Goal: Task Accomplishment & Management: Manage account settings

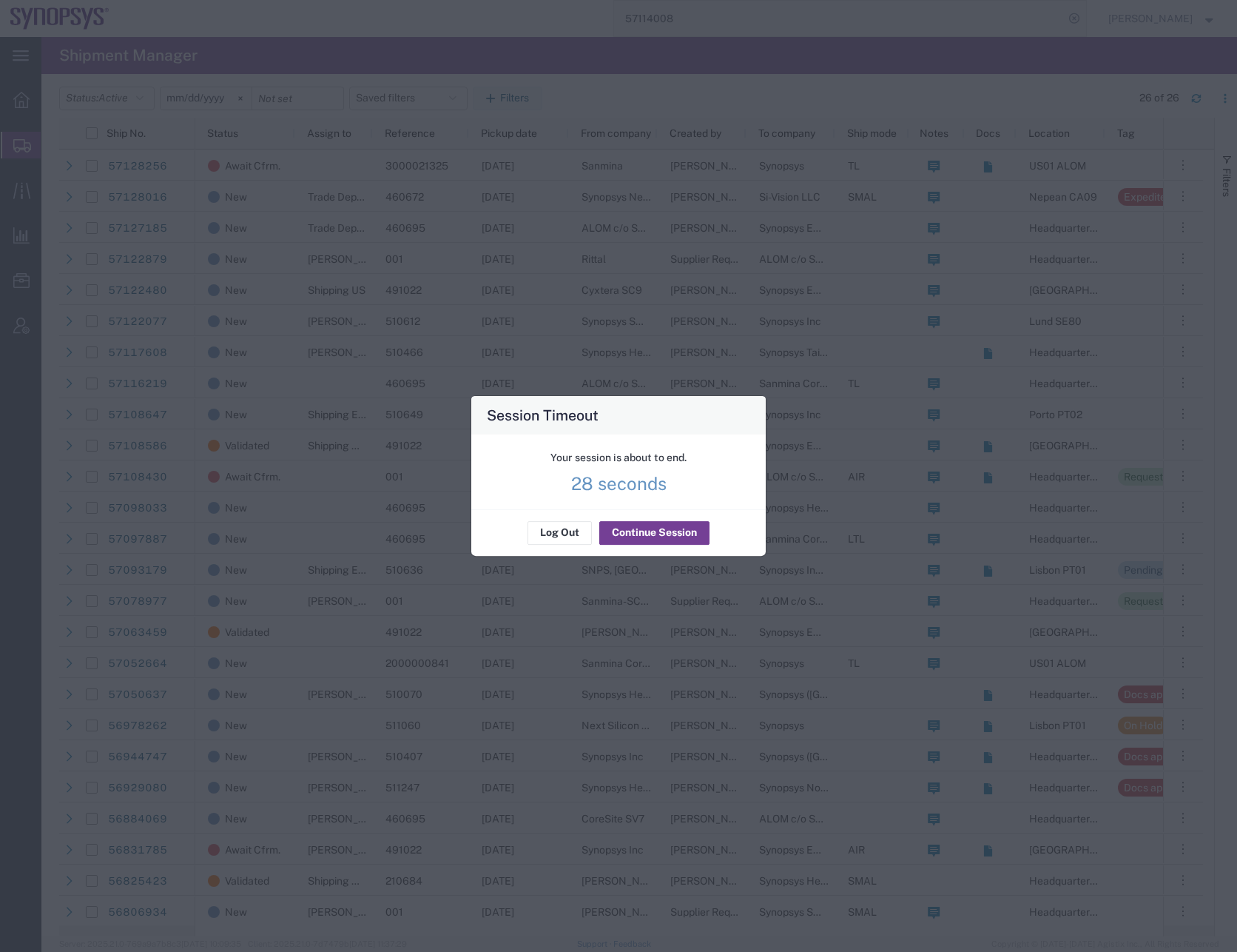
click at [621, 530] on button "Continue Session" at bounding box center [654, 533] width 110 height 24
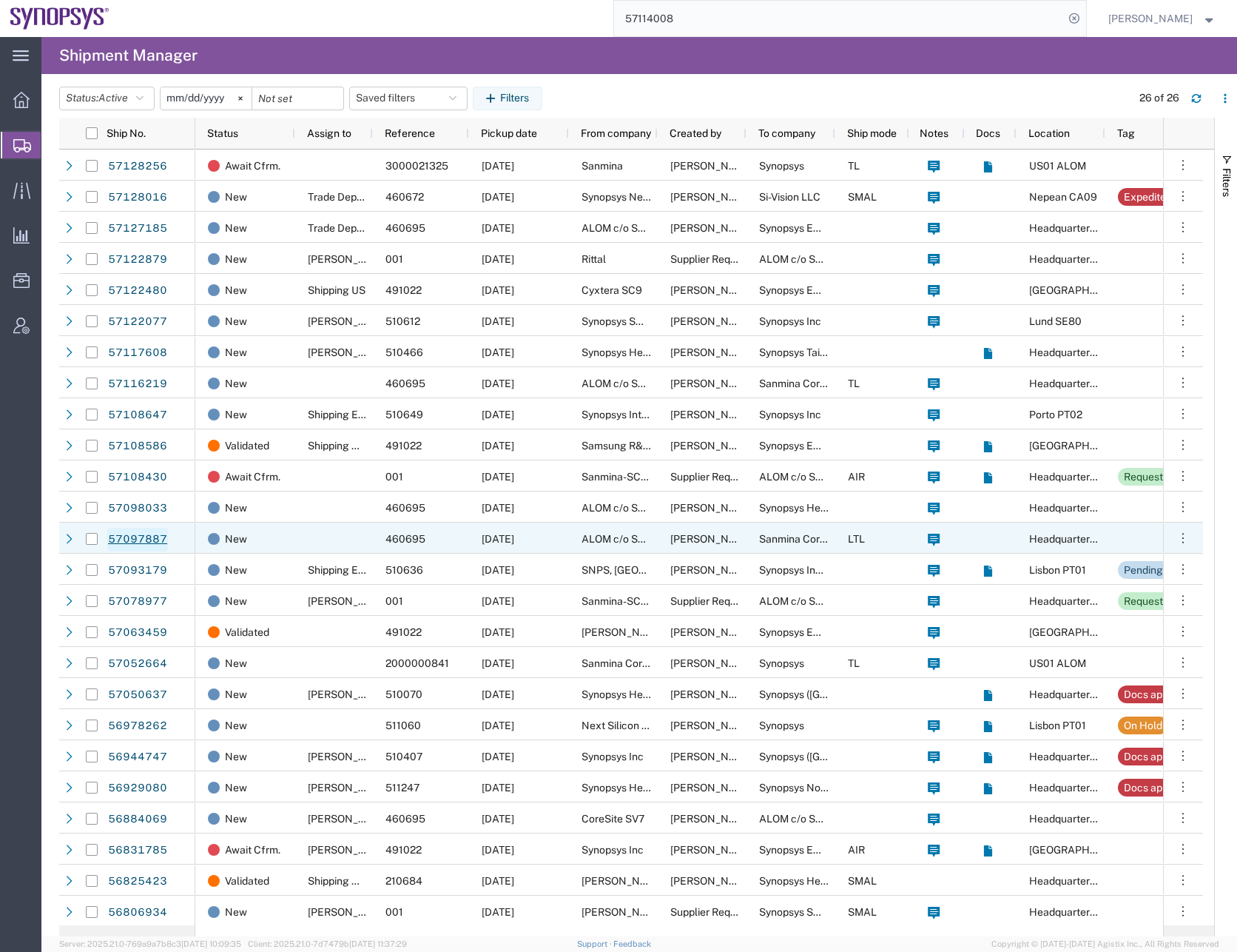
click at [124, 537] on link "57097887" at bounding box center [138, 539] width 61 height 24
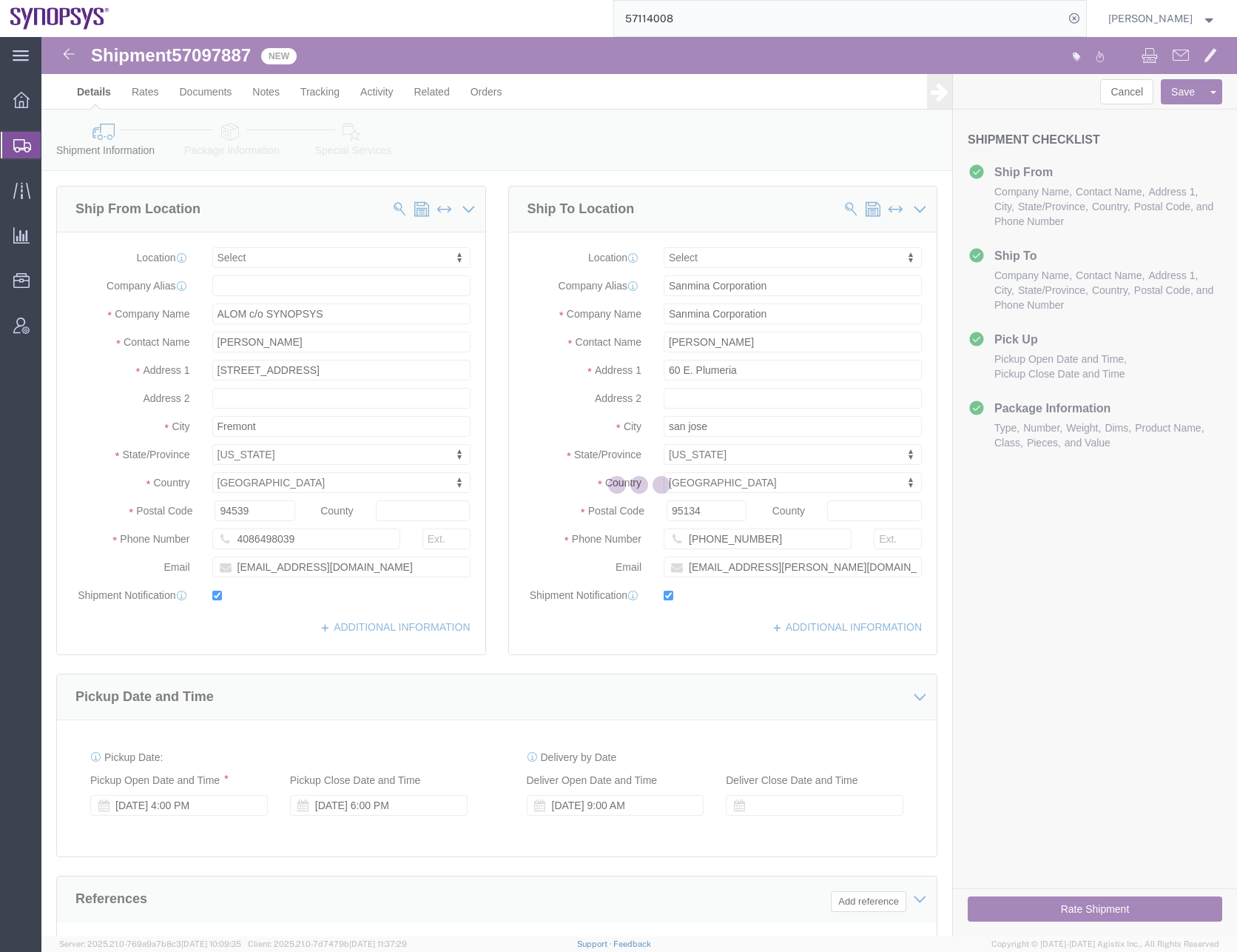
select select
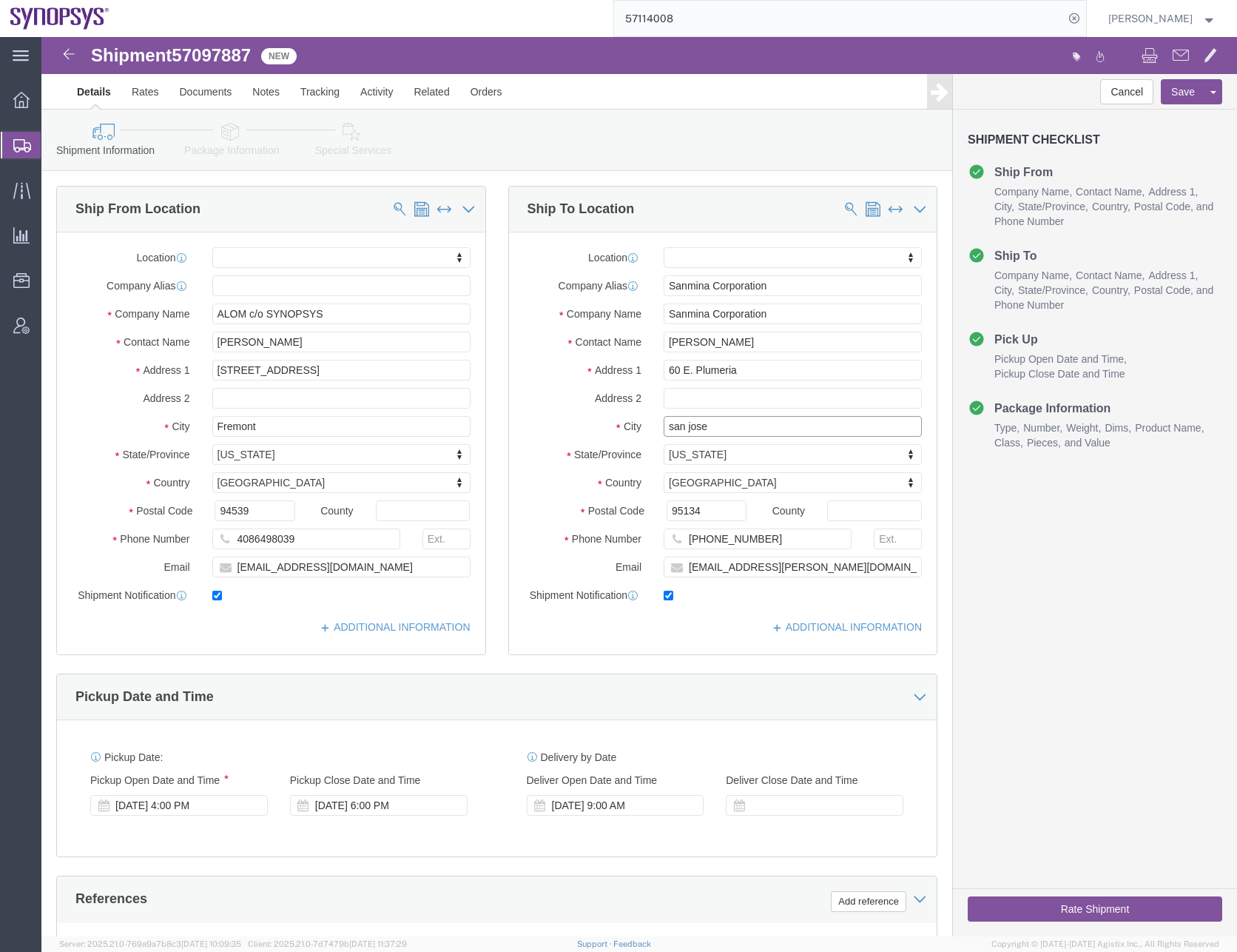
click input "san jose"
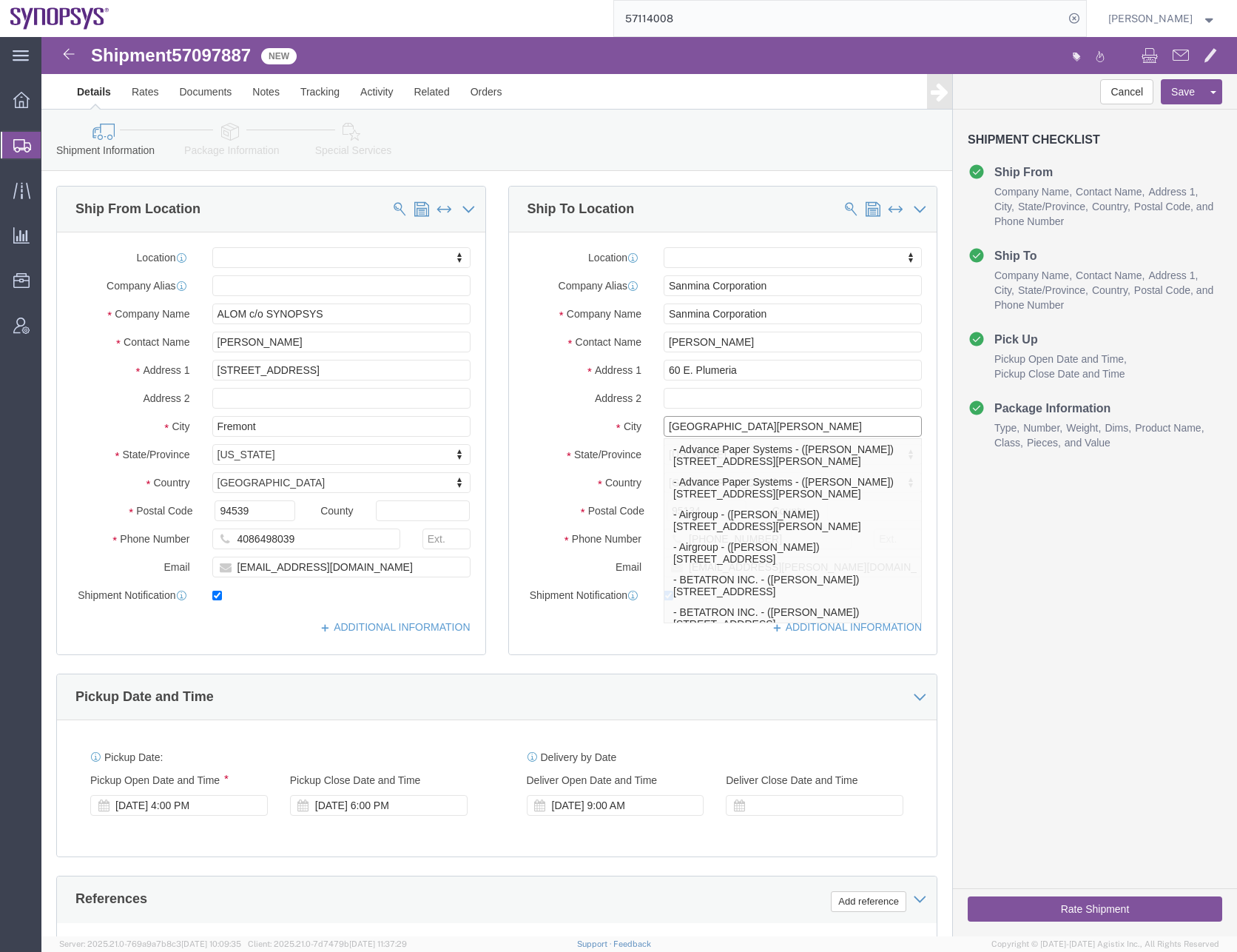
click input "[GEOGRAPHIC_DATA][PERSON_NAME]"
type input "[GEOGRAPHIC_DATA][PERSON_NAME]"
select select
click div "Shipment Information Package Information Special Services"
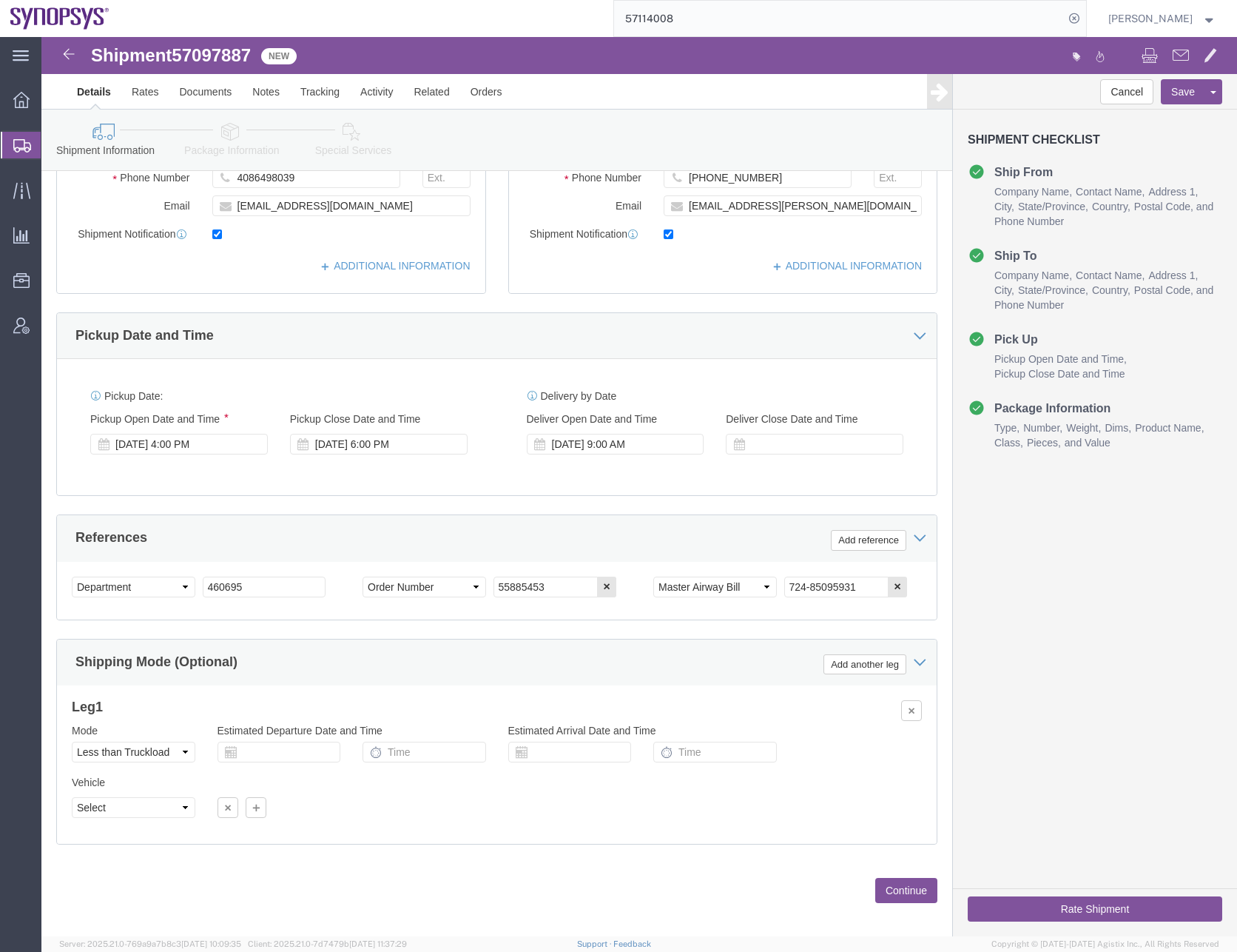
scroll to position [370, 0]
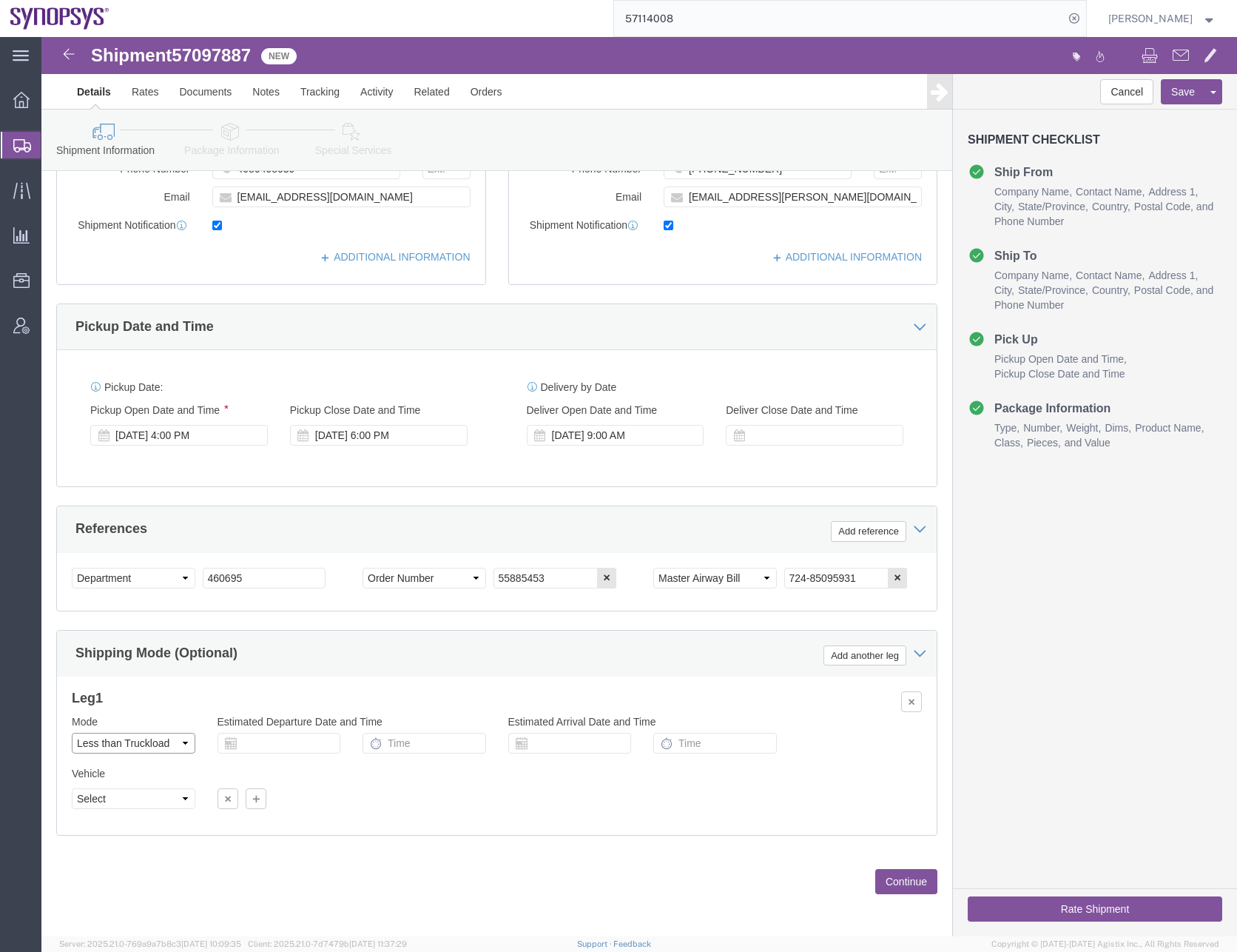
click select "Select Air Less than Truckload Multi-Leg Ocean Freight Rail Small Parcel Truckl…"
select select
click select "Select Air Less than Truckload Multi-Leg Ocean Freight Rail Small Parcel Truckl…"
click button "Continue"
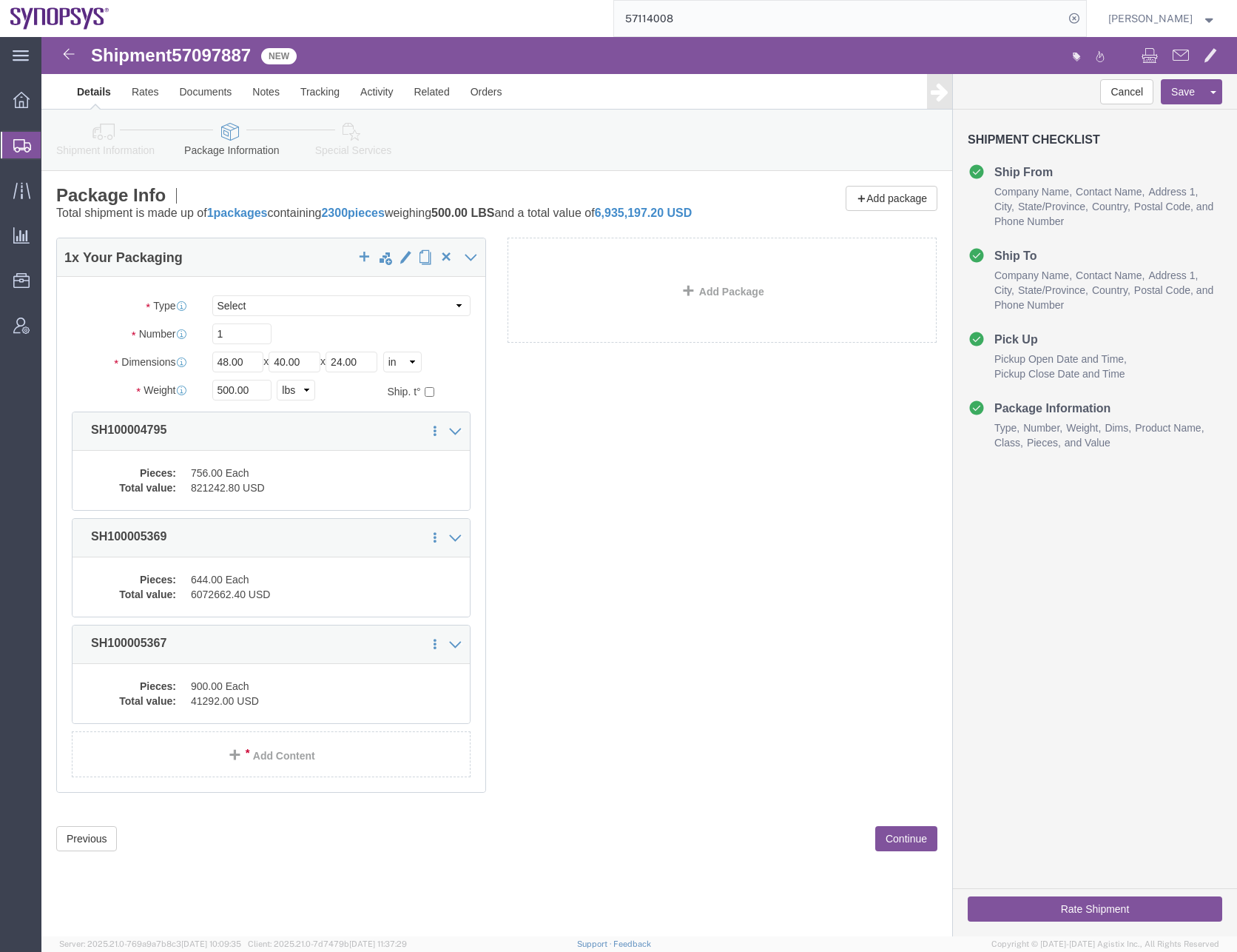
click div "1 x Your Packaging Package Type Select Bale(s) Basket(s) Bolt(s) Bottle(s) Buck…"
click select "Select Bale(s) Basket(s) Bolt(s) Bottle(s) Buckets Bulk Bundle(s) Can(s) Cardbo…"
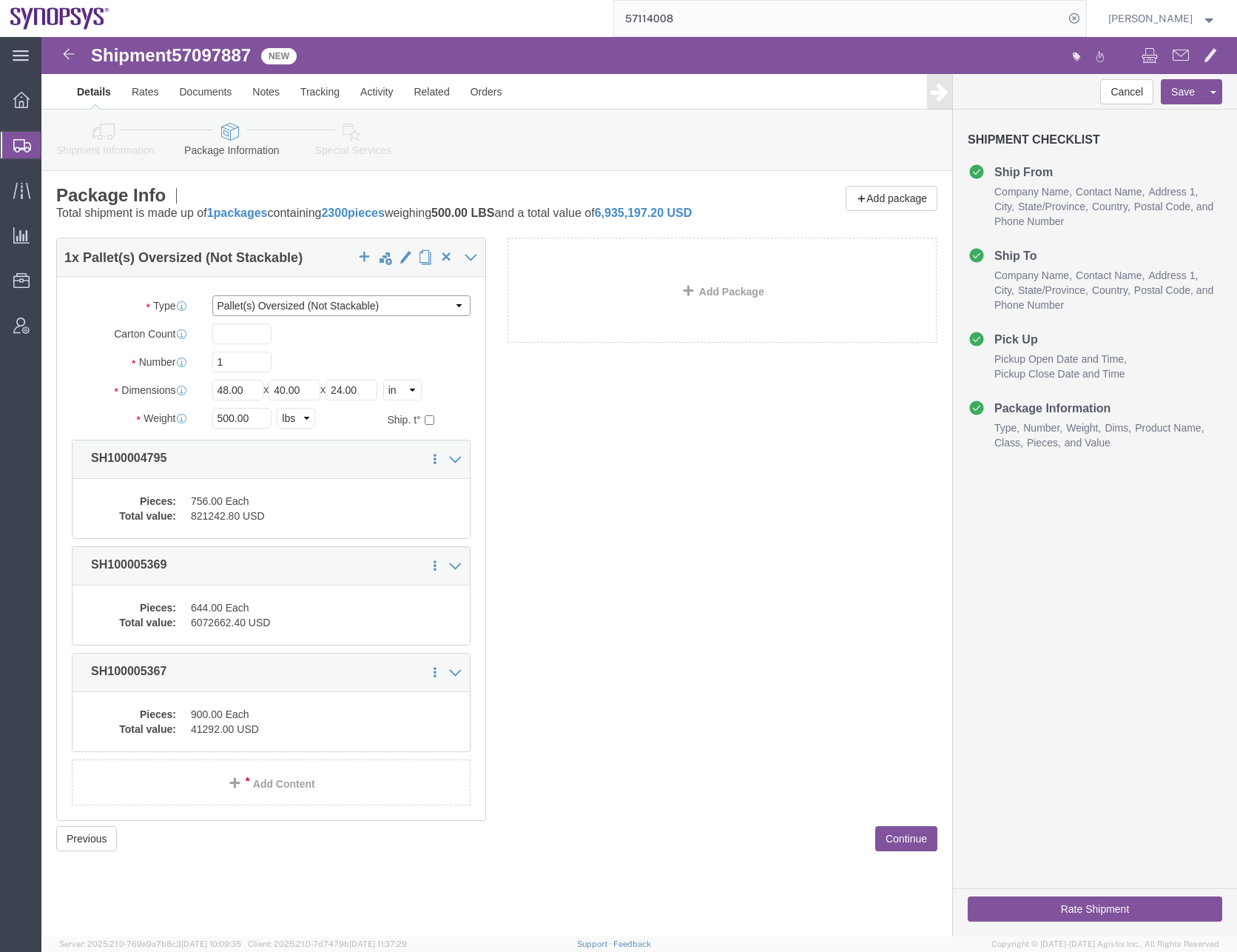
click select "Select Bale(s) Basket(s) Bolt(s) Bottle(s) Buckets Bulk Bundle(s) Can(s) Cardbo…"
select select "PSNS"
click select "Select Bale(s) Basket(s) Bolt(s) Bottle(s) Buckets Bulk Bundle(s) Can(s) Cardbo…"
click input "text"
type input "15"
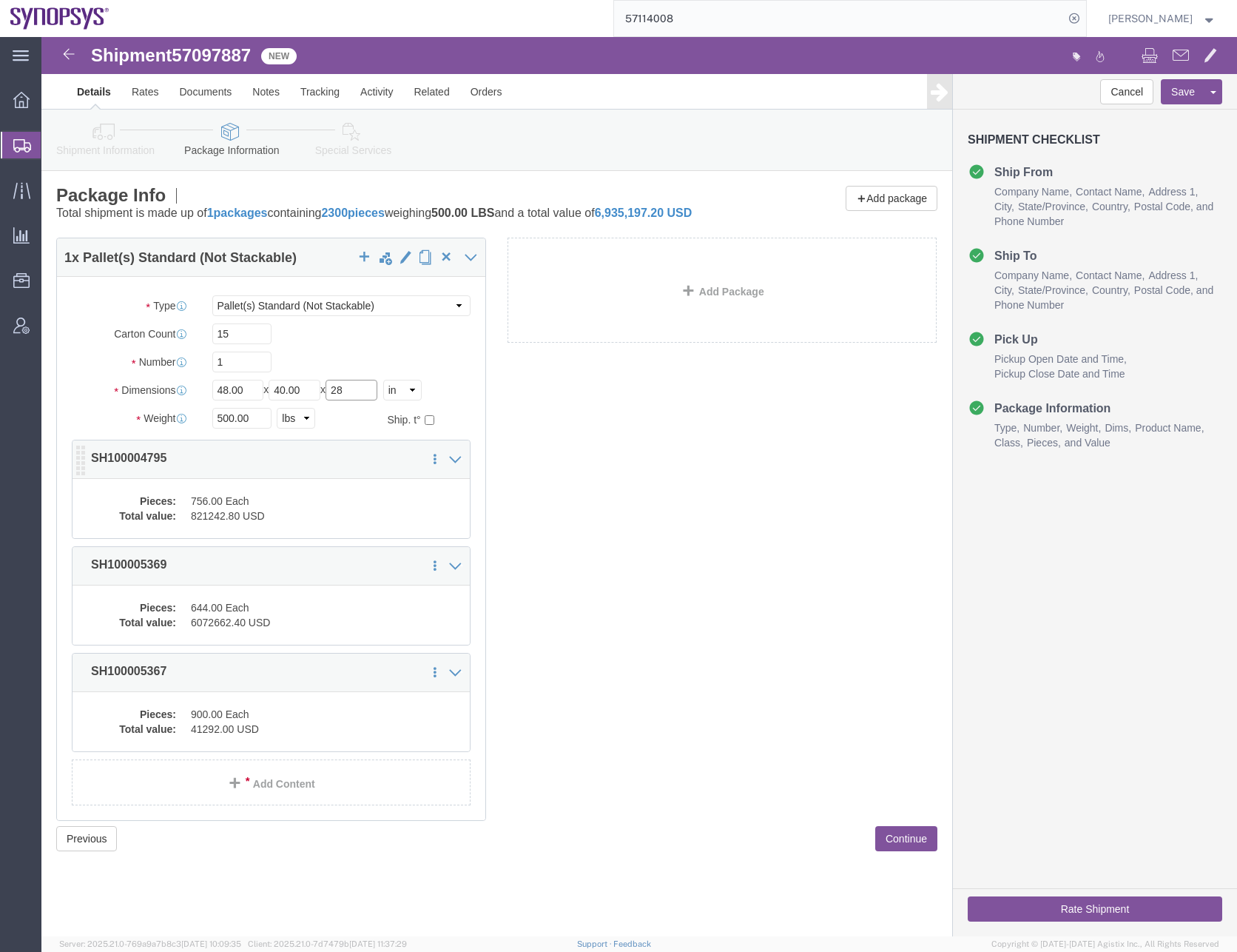
type input "28"
type input "400"
click div "1 x Pallet(s) Standard (Not Stackable) Package Type Select Bale(s) Basket(s) Bo…"
click dd "821242.80 USD"
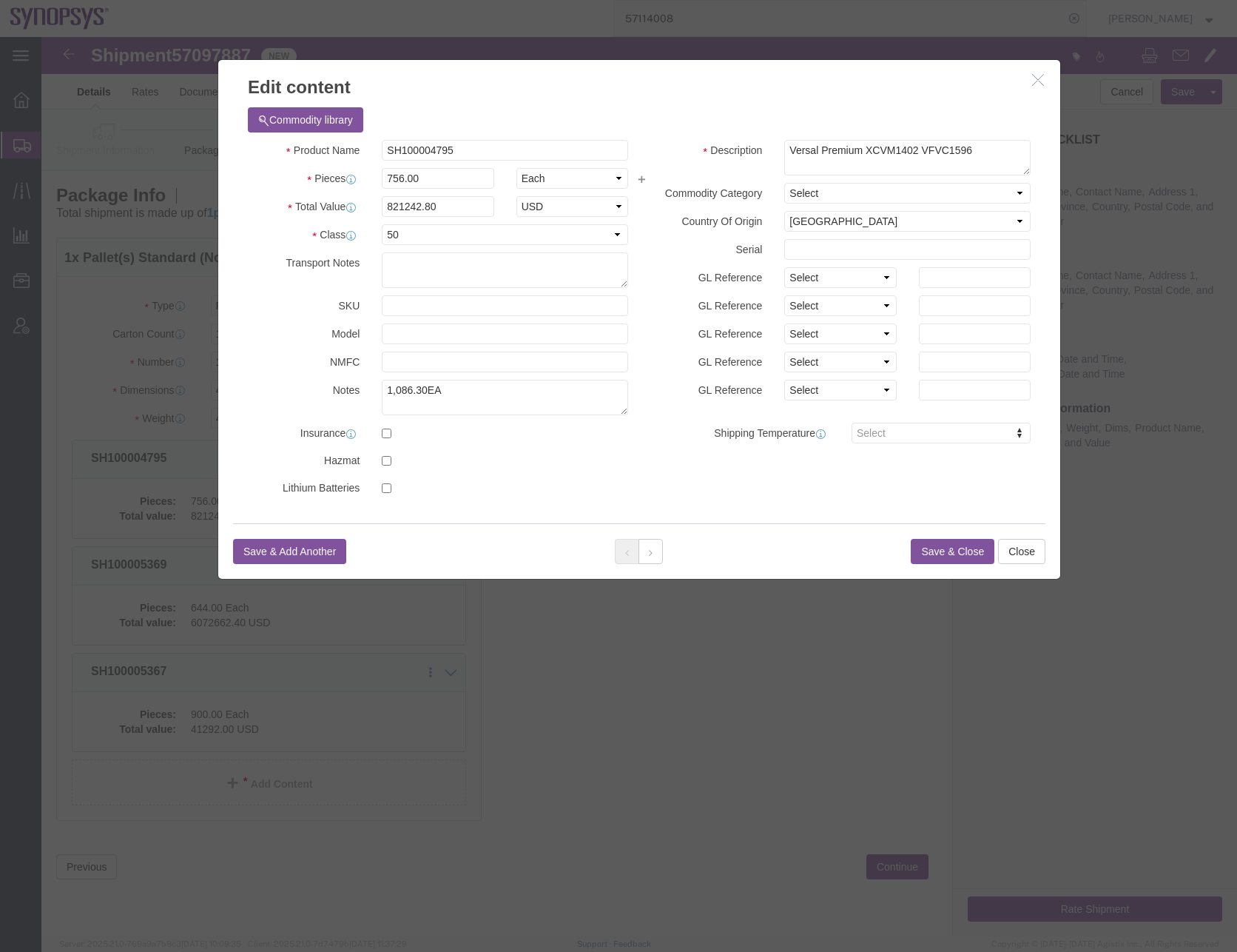
click button "Save & Close"
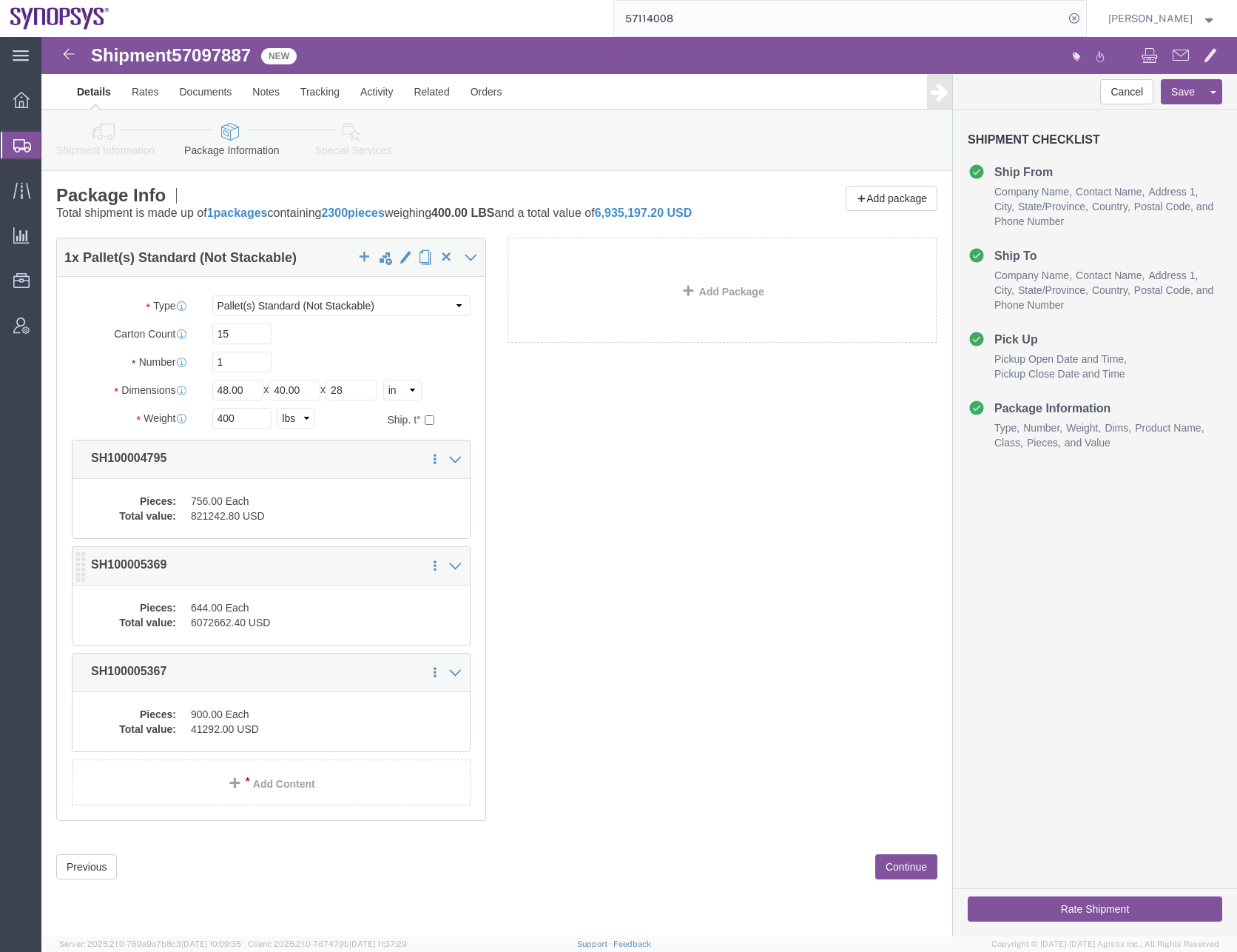
click div "1 x Pallet(s) Standard (Not Stackable) Package Type Select Bale(s) Basket(s) Bo…"
click dd "6072662.40 USD"
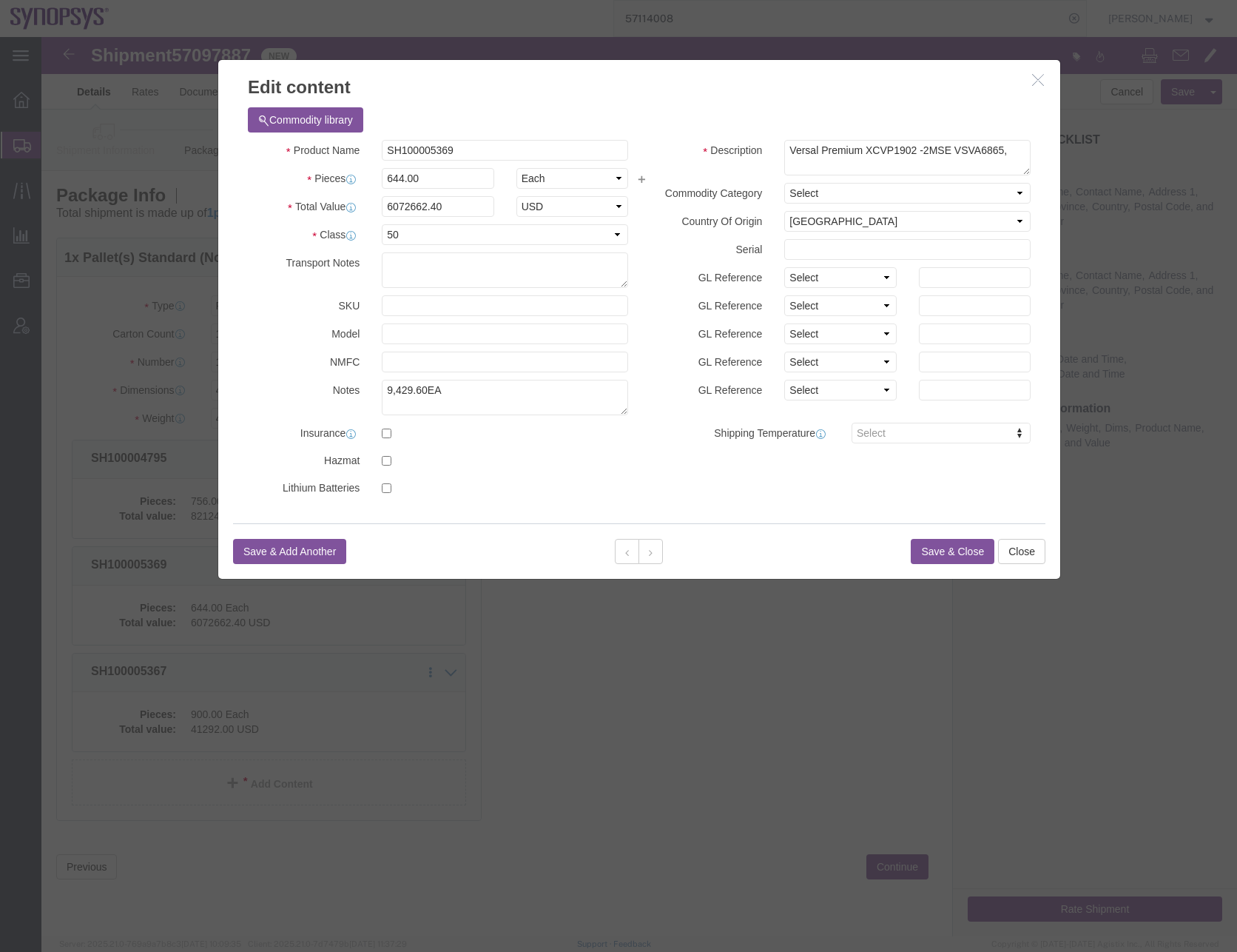
click button "Save & Close"
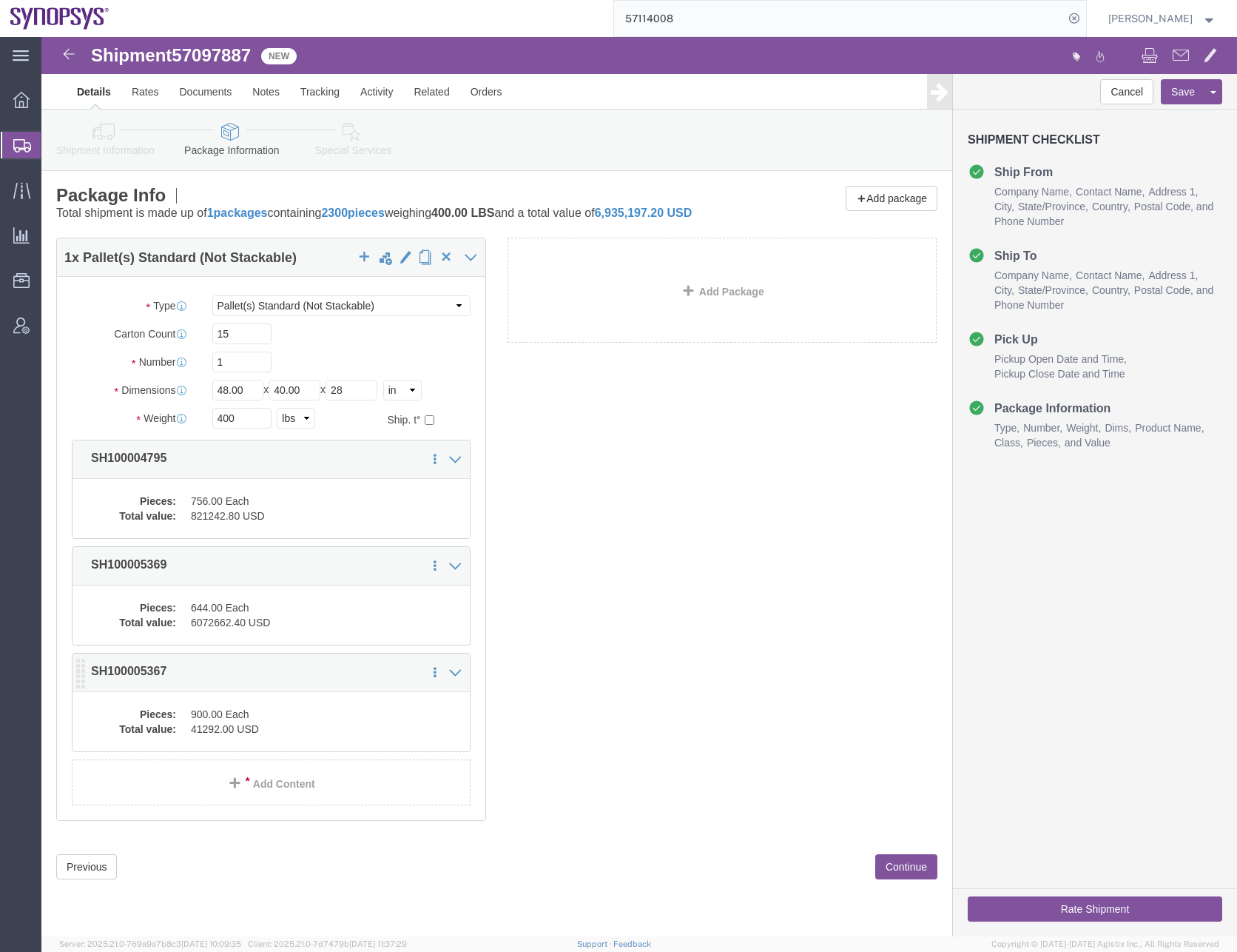
click dd "900.00 Each"
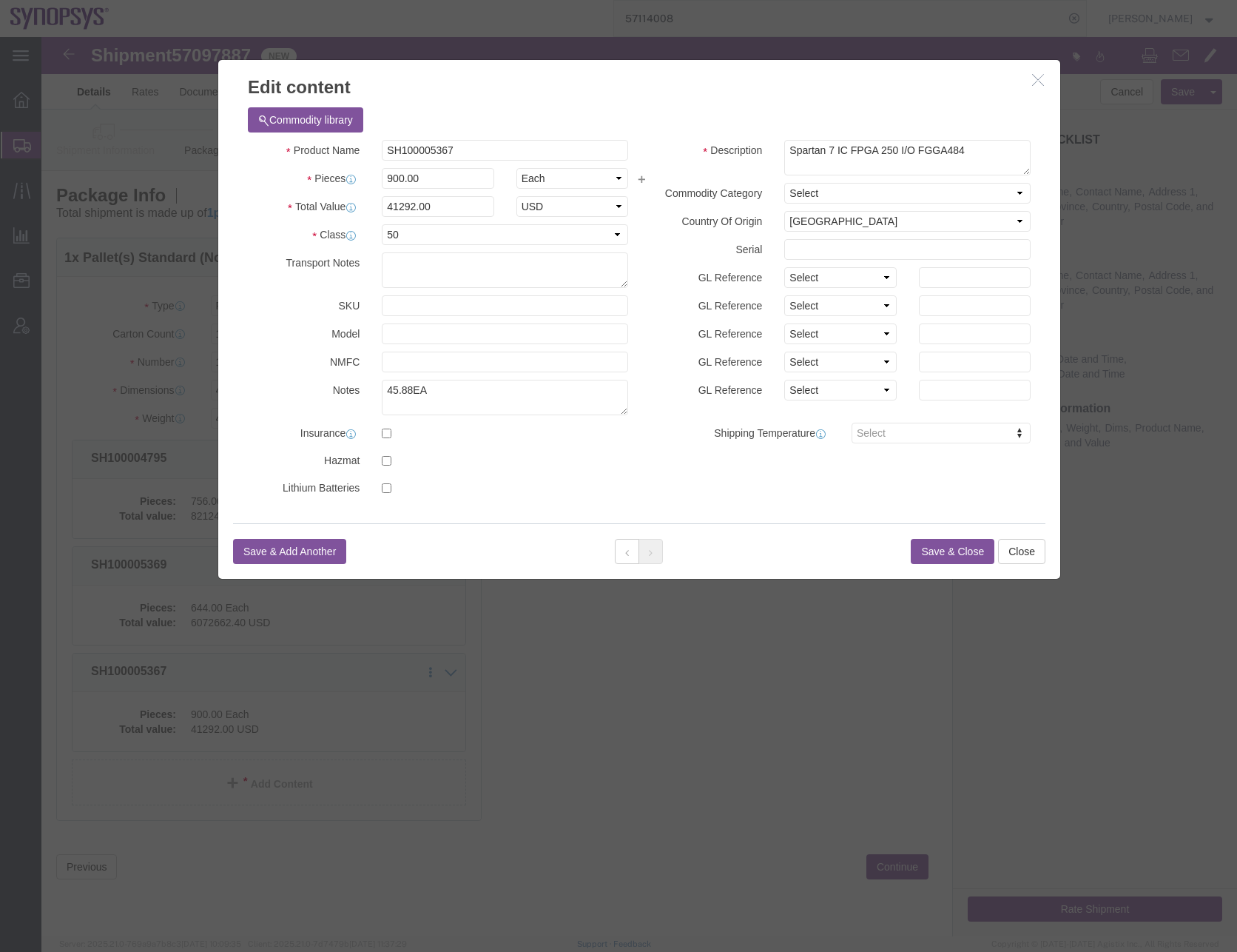
click button "Save & Close"
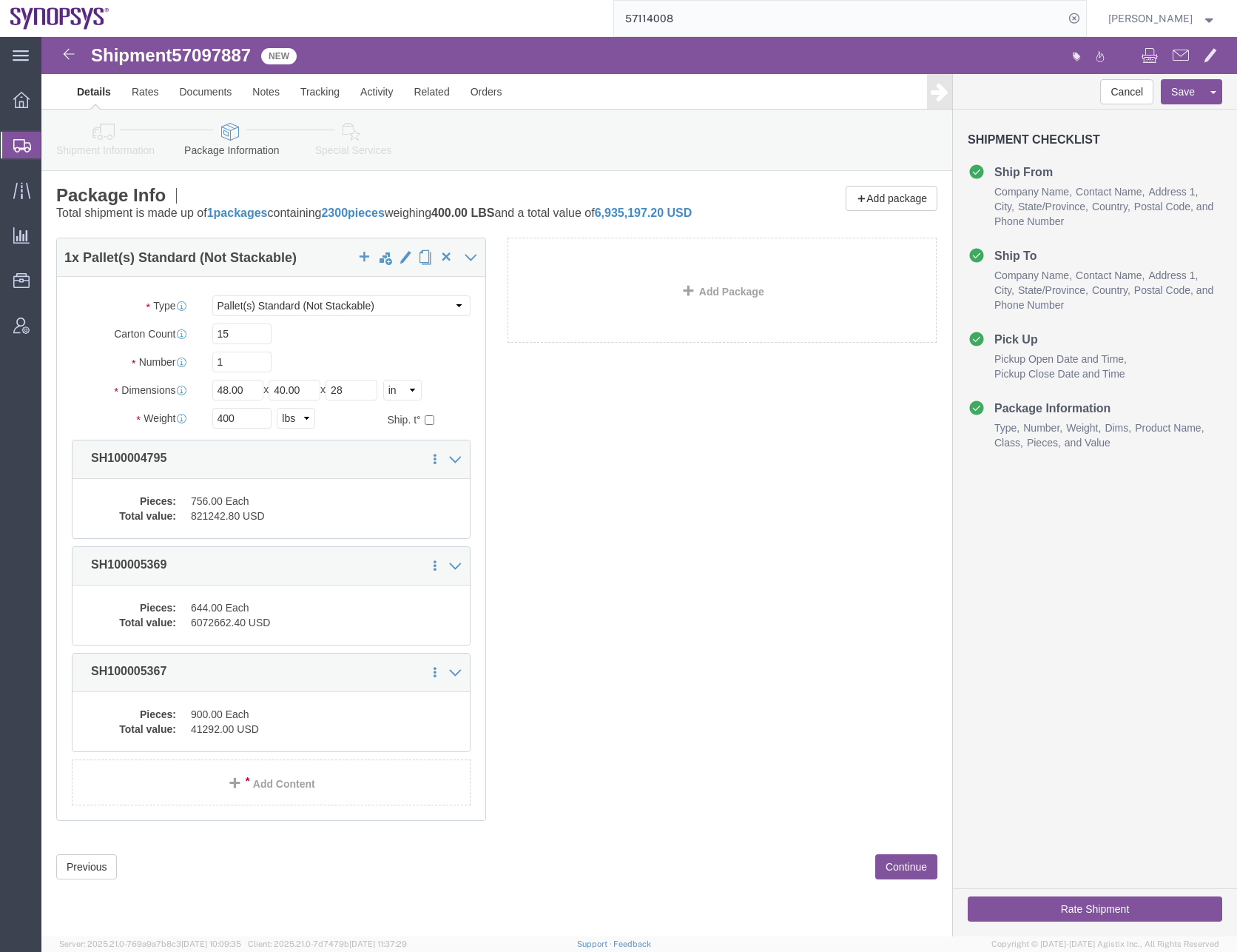
click button "Continue"
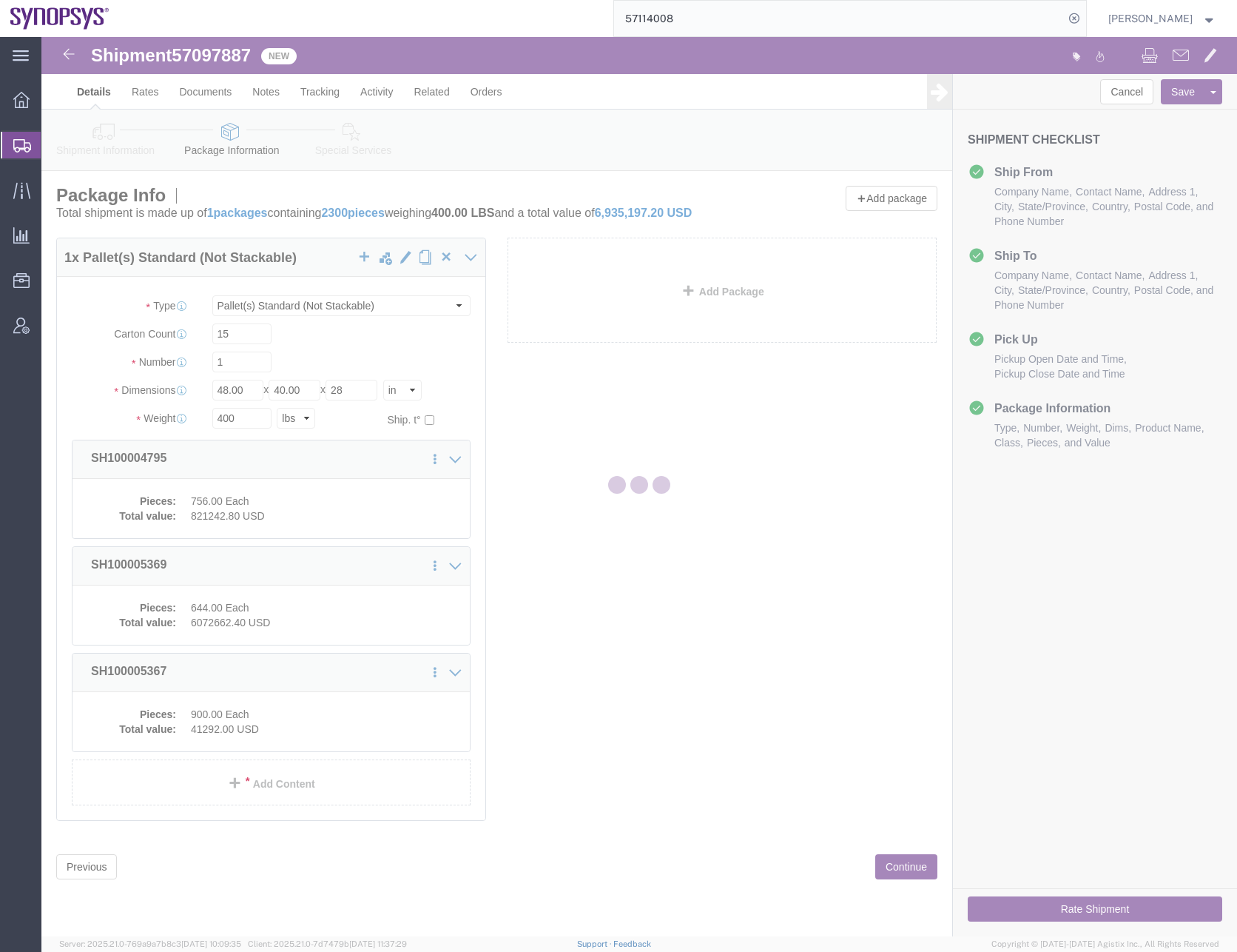
select select
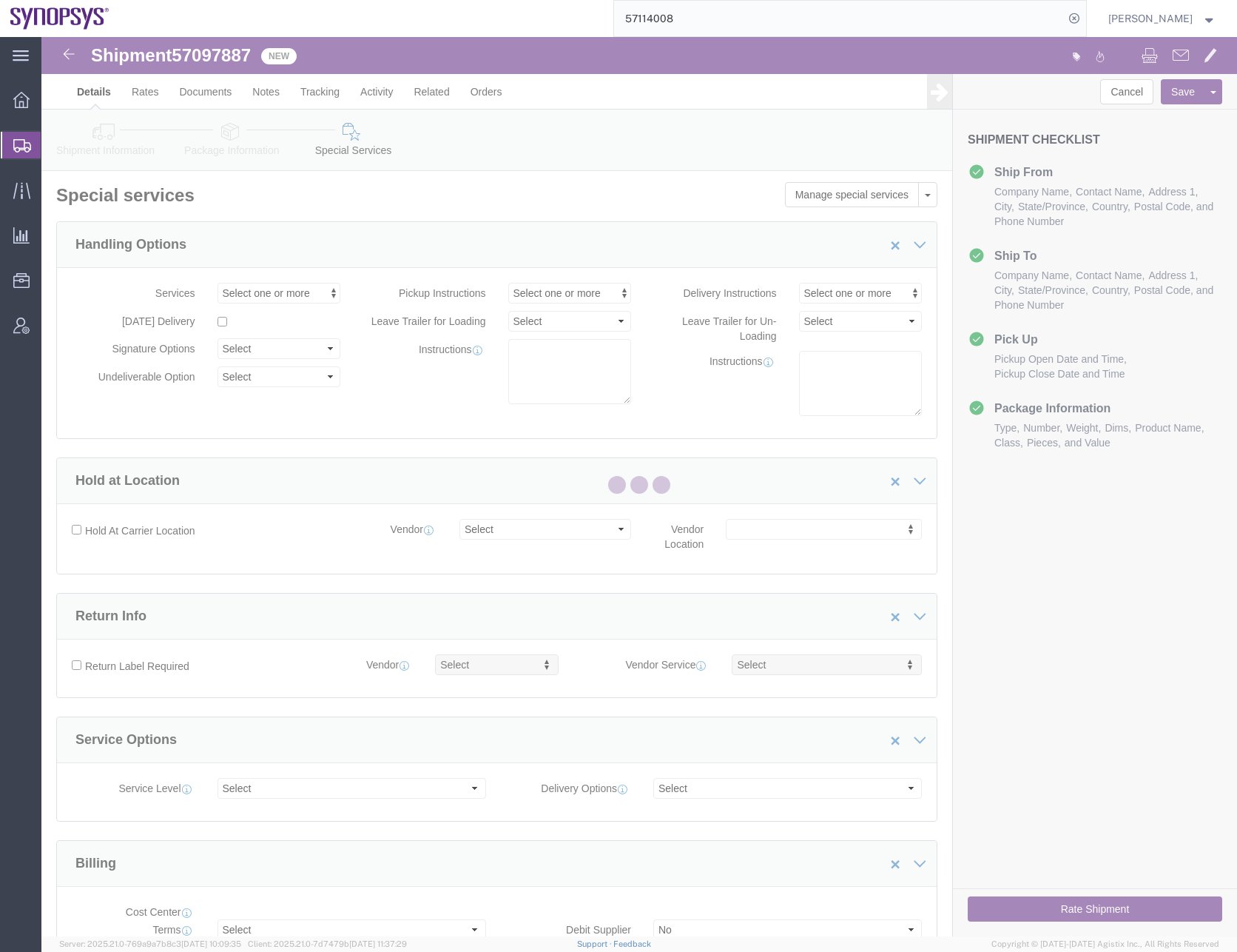
select select "COSTCENTER"
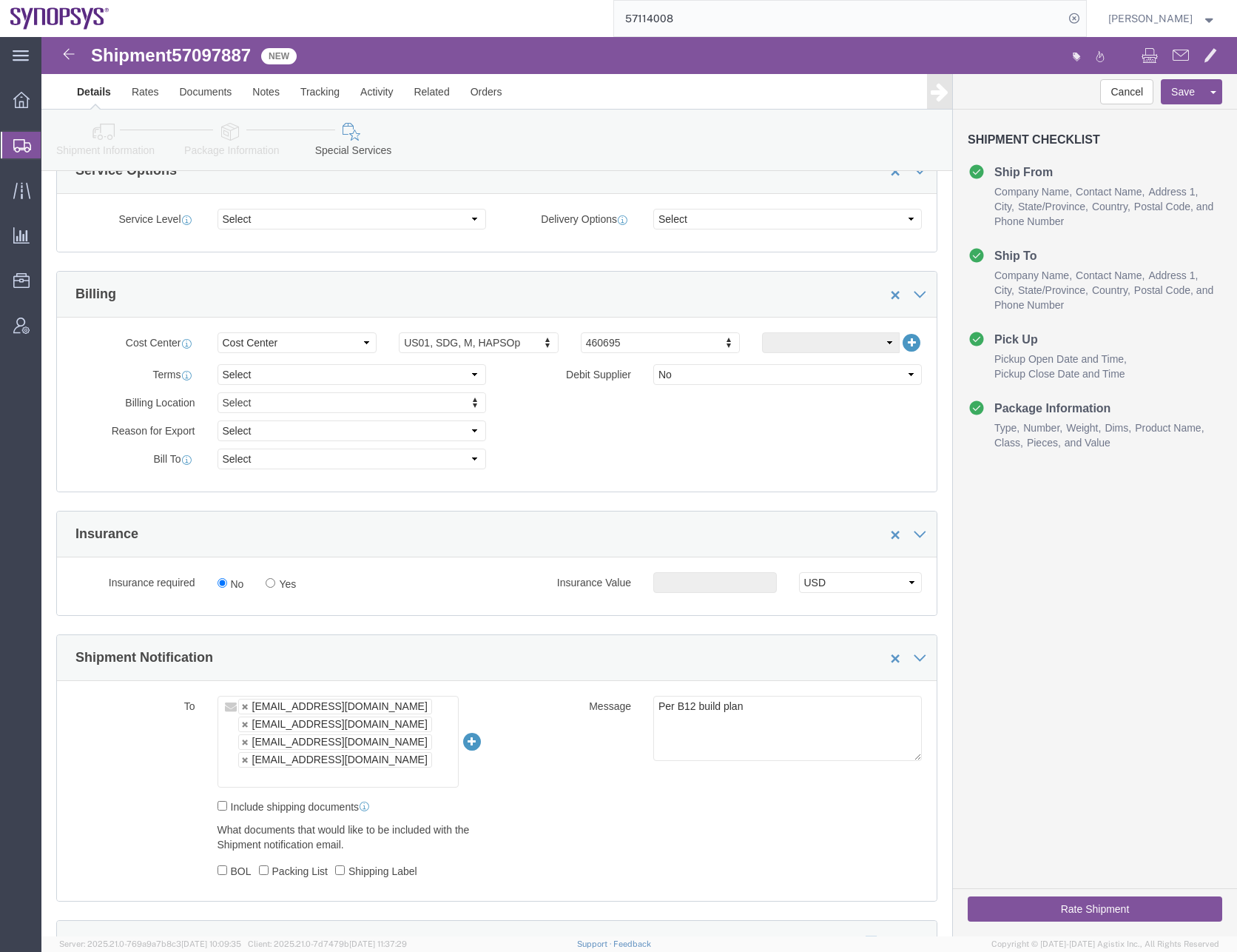
scroll to position [666, 0]
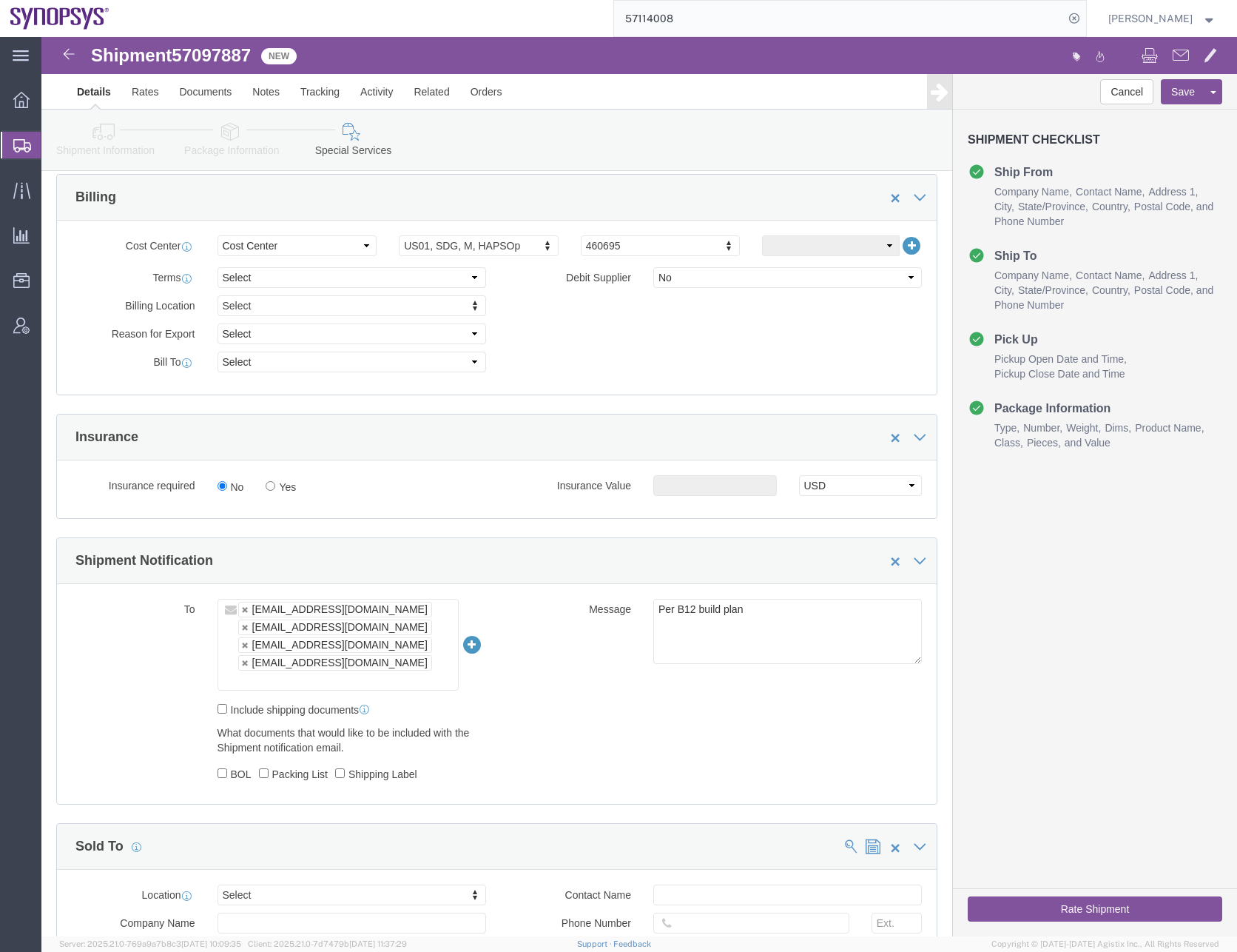
click ul "[EMAIL_ADDRESS][DOMAIN_NAME] [EMAIL_ADDRESS][DOMAIN_NAME] [EMAIL_ADDRESS][DOMAI…"
type input "[EMAIL_ADDRESS][DOMAIN_NAME]"
type input "[EMAIL_ADDRESS][DOMAIN_NAME],[EMAIL_ADDRESS][DOMAIN_NAME],[EMAIL_ADDRESS][DOMAI…"
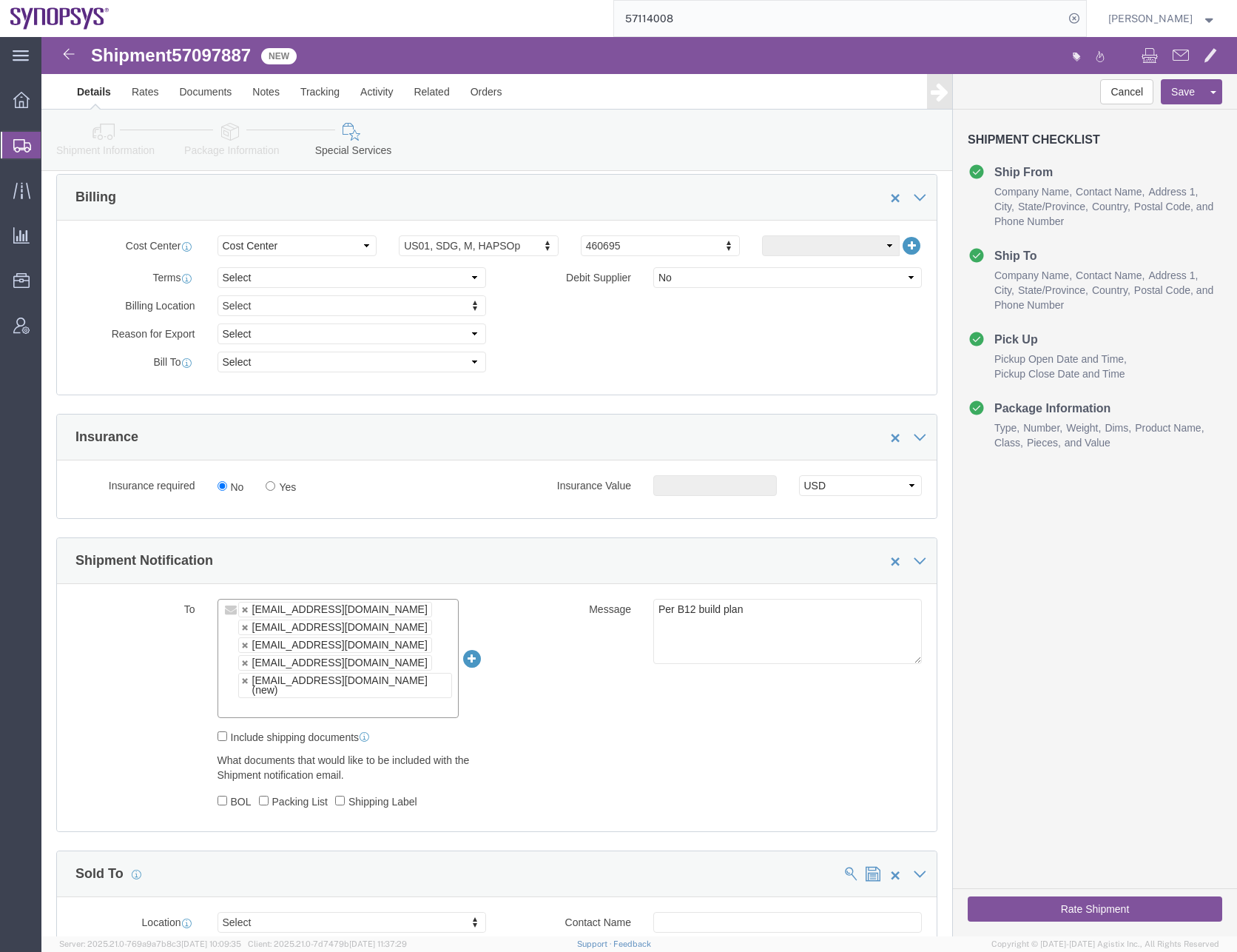
click div "To [EMAIL_ADDRESS][DOMAIN_NAME] [EMAIL_ADDRESS][DOMAIN_NAME] [EMAIL_ADDRESS][DO…"
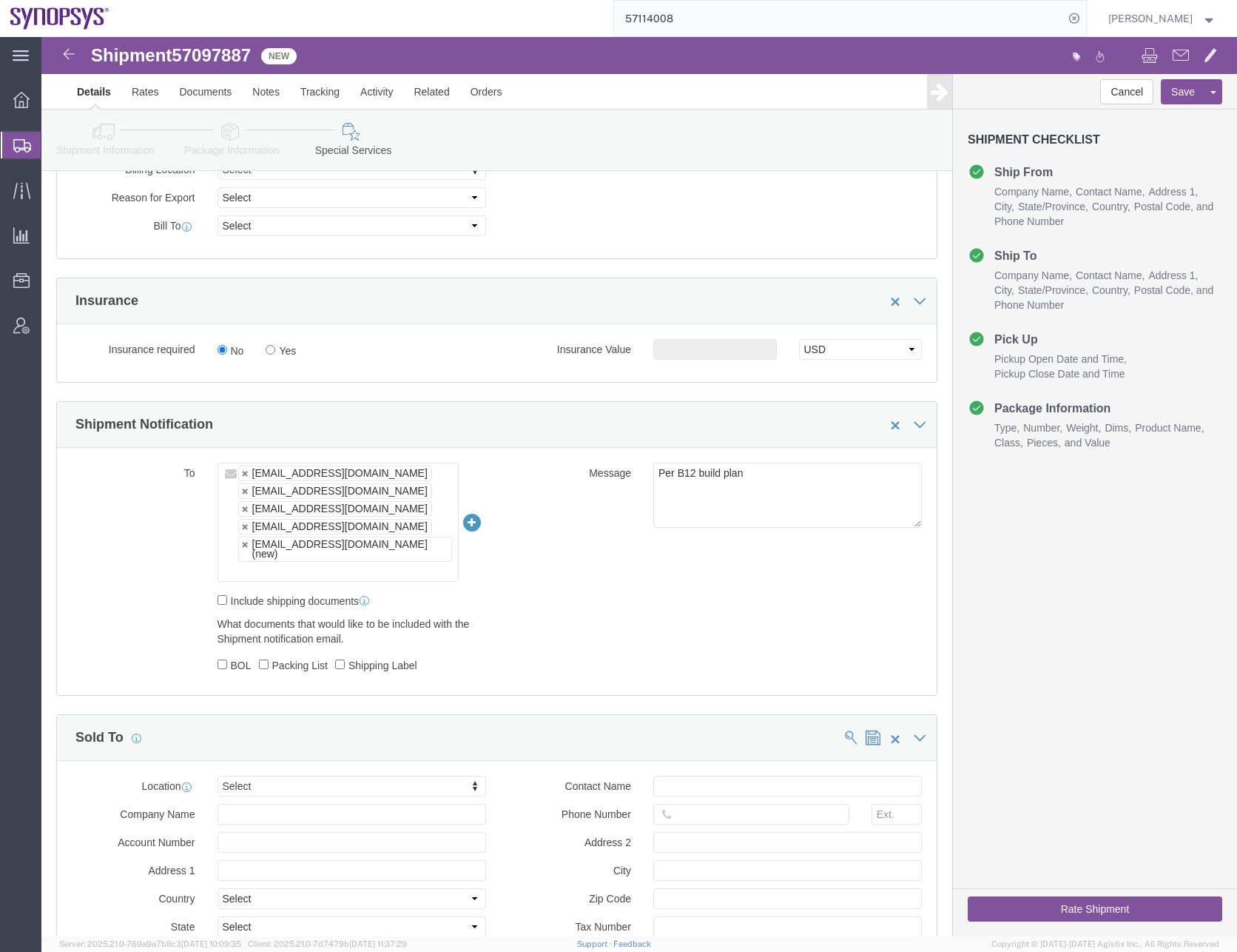
scroll to position [1036, 0]
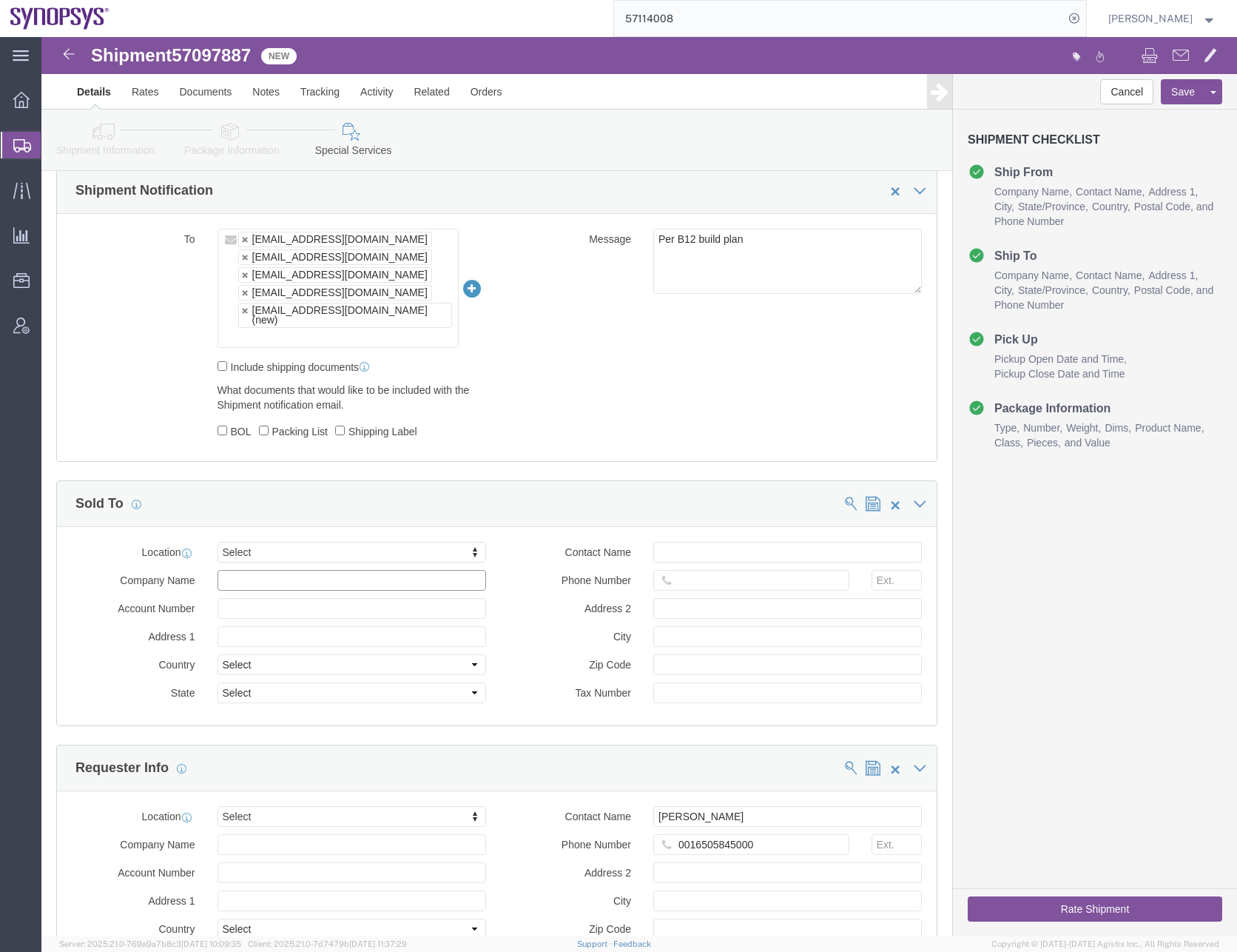
click input "text"
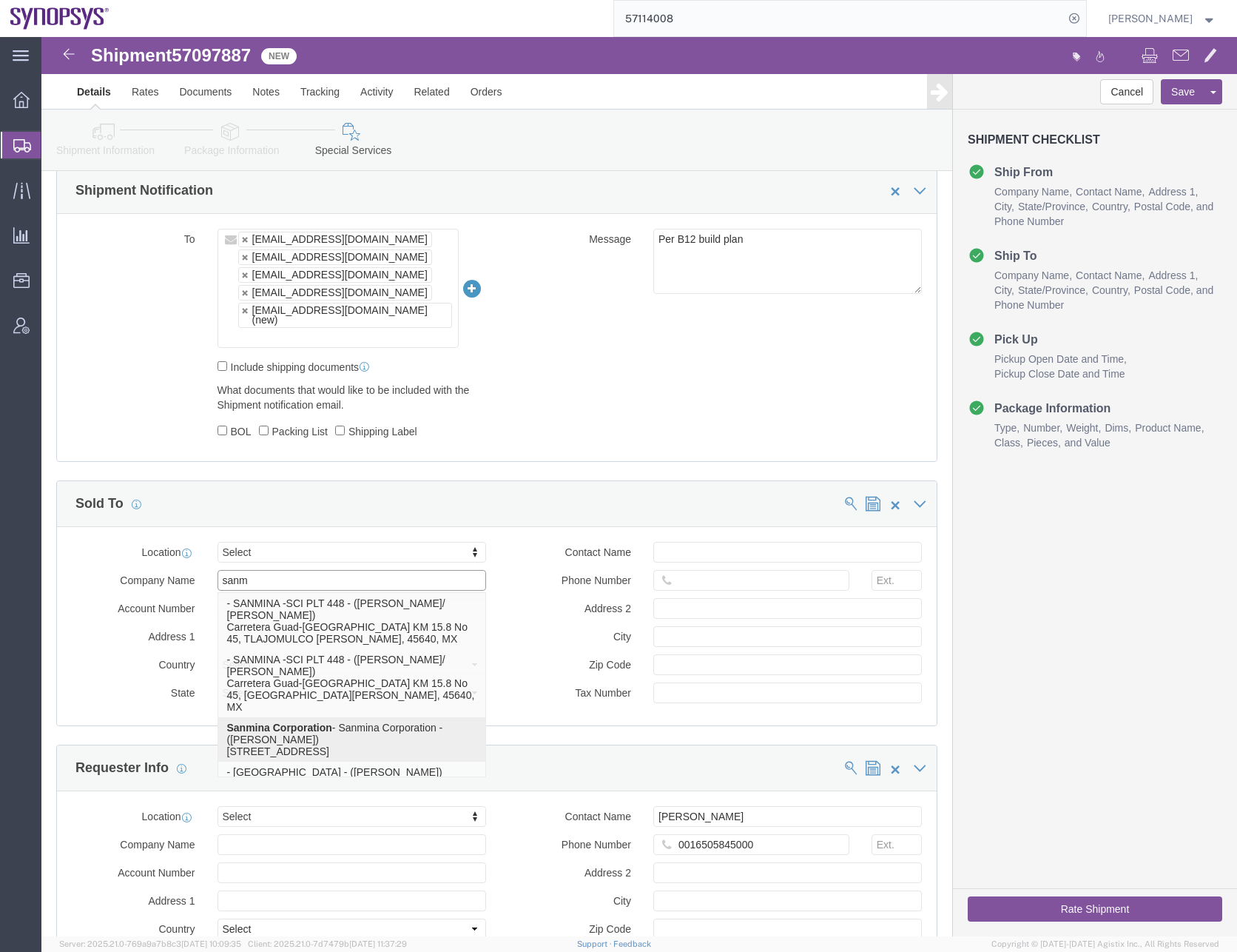
click strong "Sanmina Corporation"
type input "Sanmina Corporation"
type input "60 E. Plumeria"
select select "US"
type input "[PERSON_NAME]"
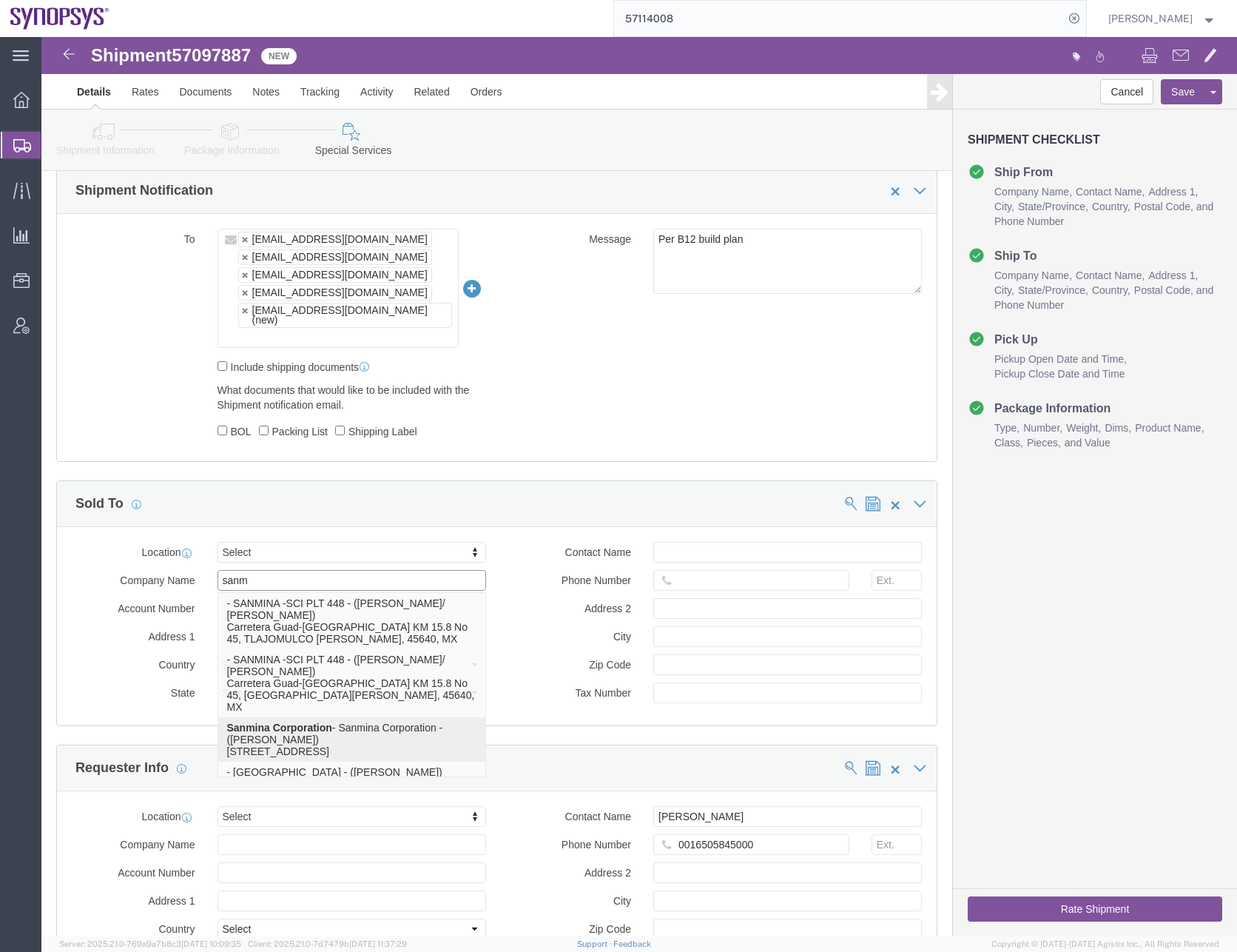
type input "9169908841"
type input "san jose"
type input "95134"
select select "CA"
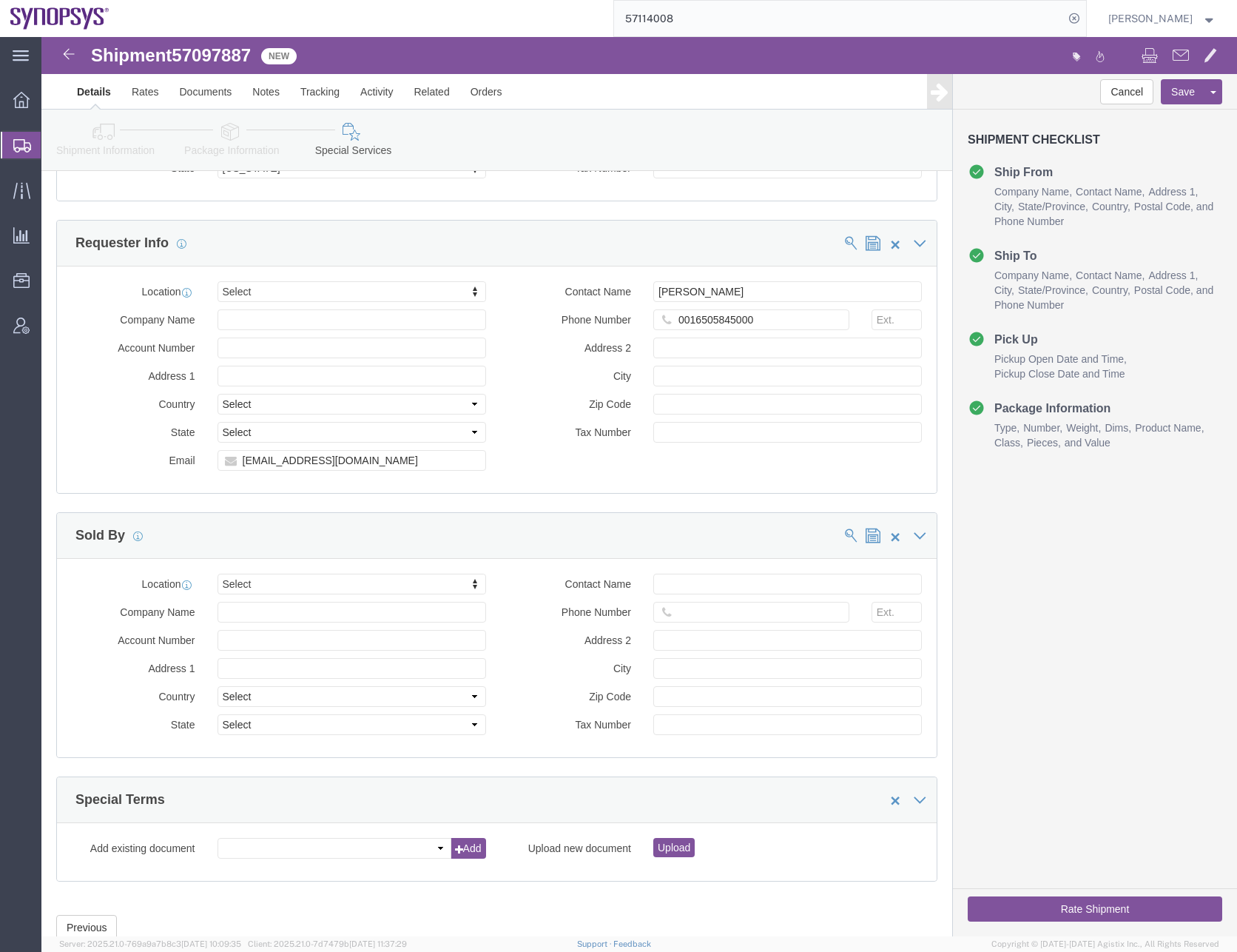
scroll to position [1582, 0]
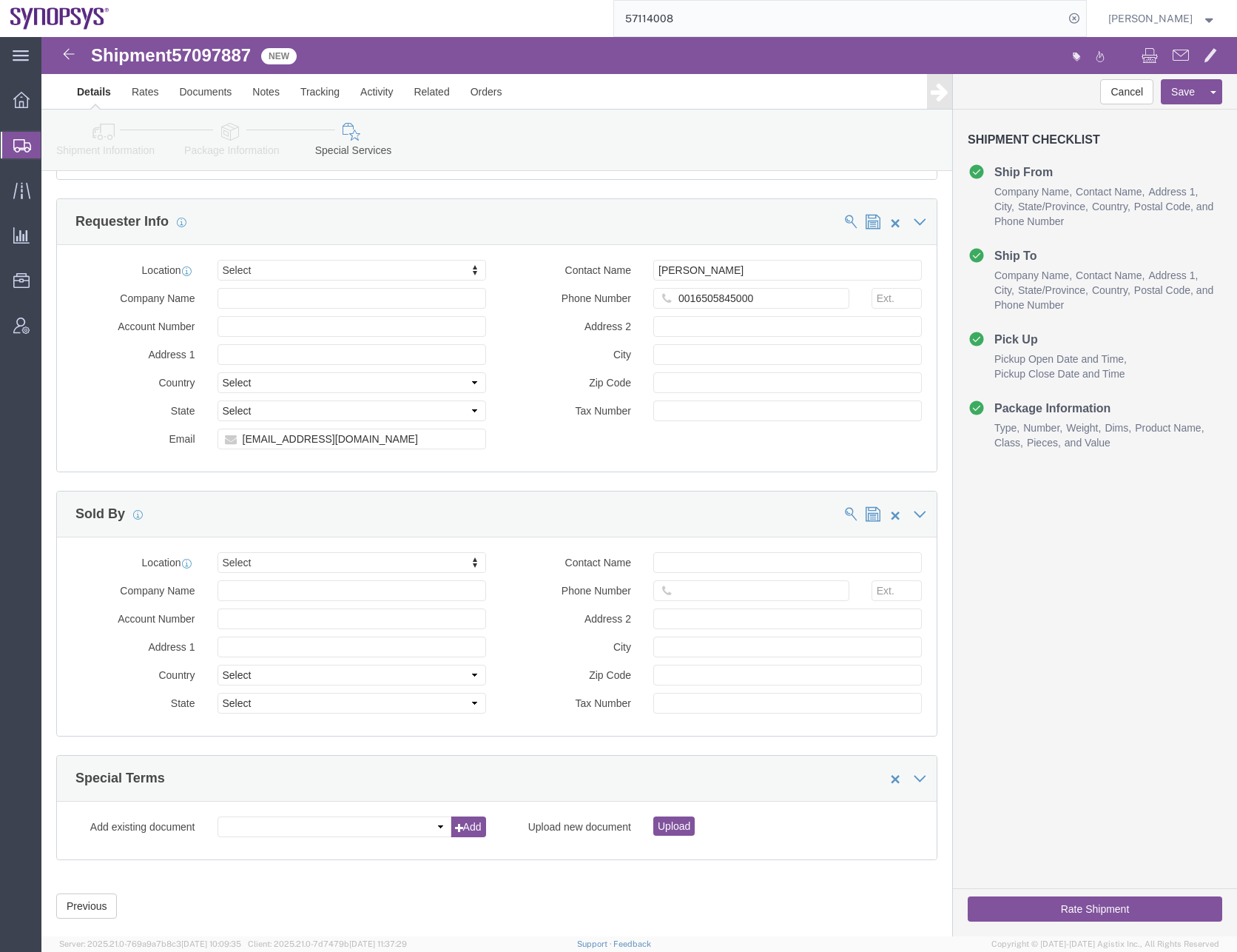
type input "Sanmina Corporation"
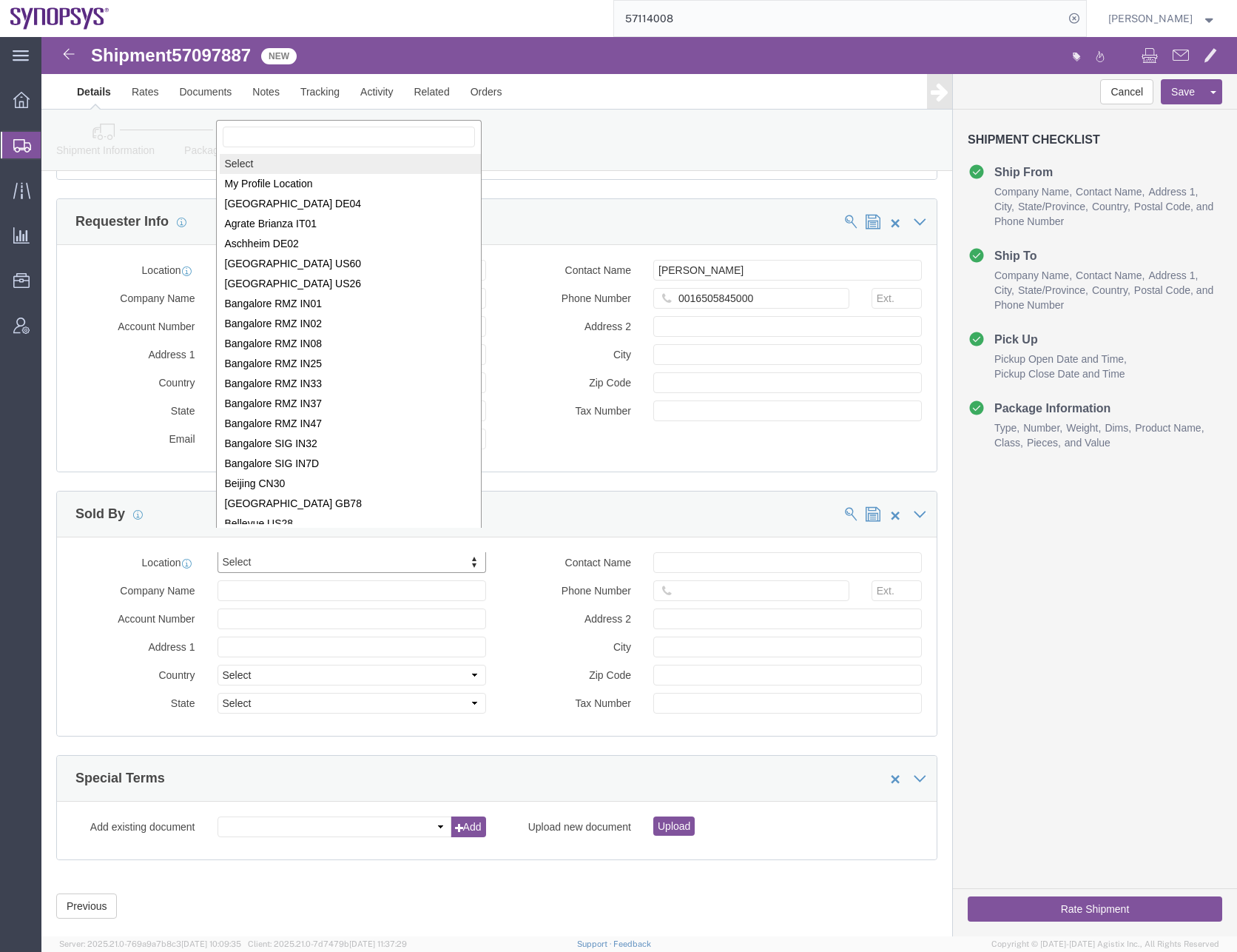
scroll to position [3, 0]
select select "MYPROFILE"
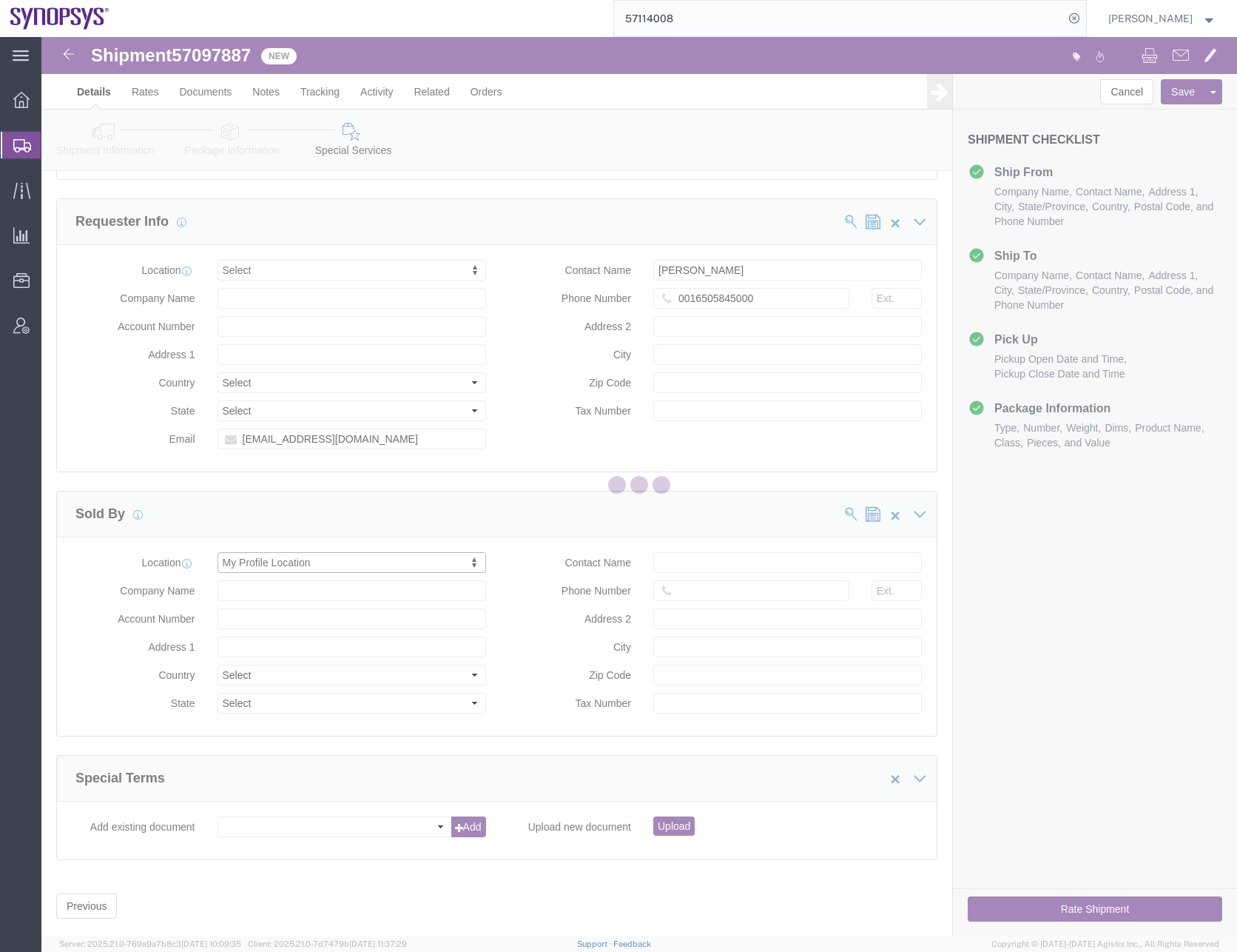
type input "Synopsys Headquarters USSV"
type input "[STREET_ADDRESS]"
select select "US"
type input "[PERSON_NAME]"
type input "0016505845000"
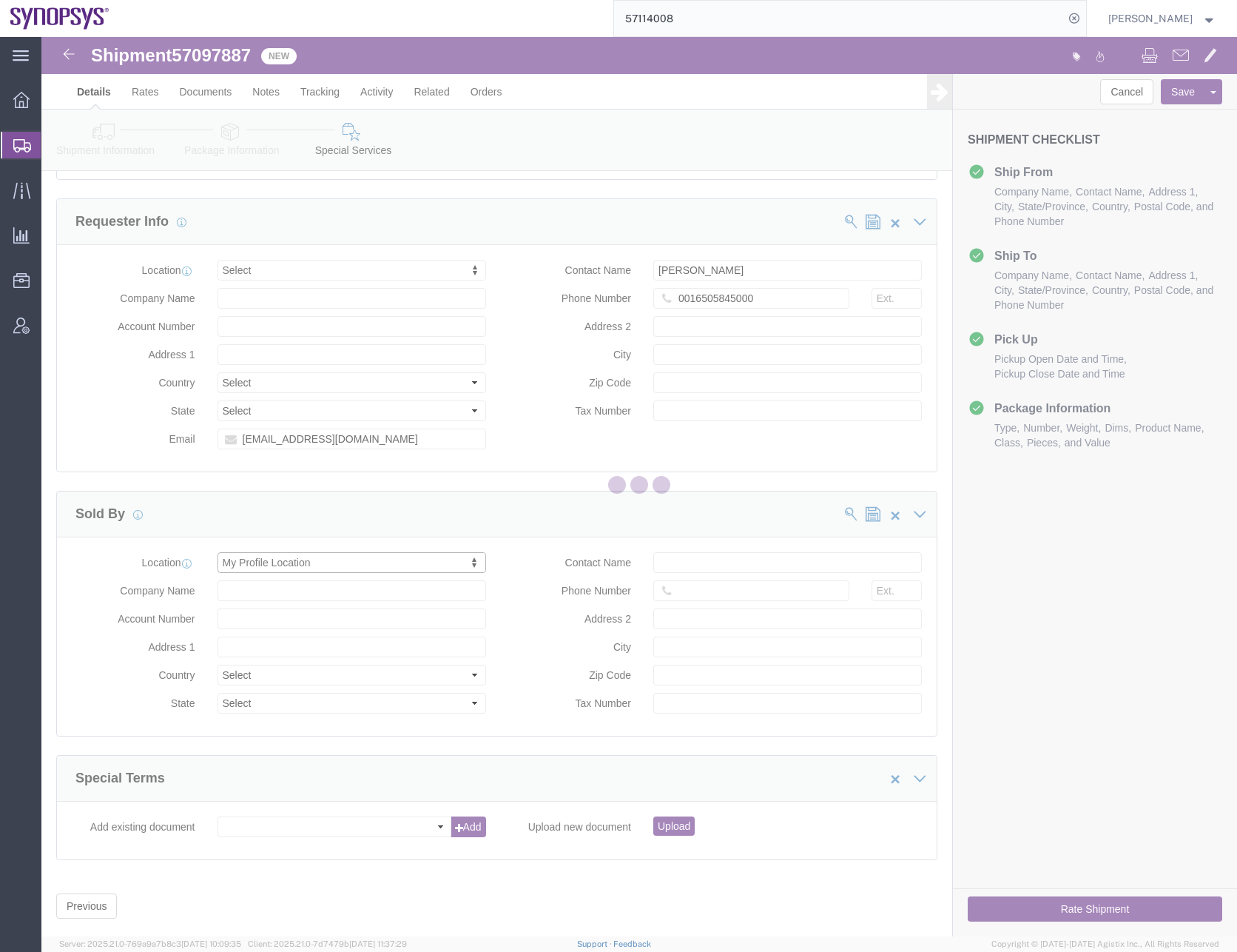
type input "Sunnyvale"
type input "94085"
type input "[US_EMPLOYER_IDENTIFICATION_NUMBER]"
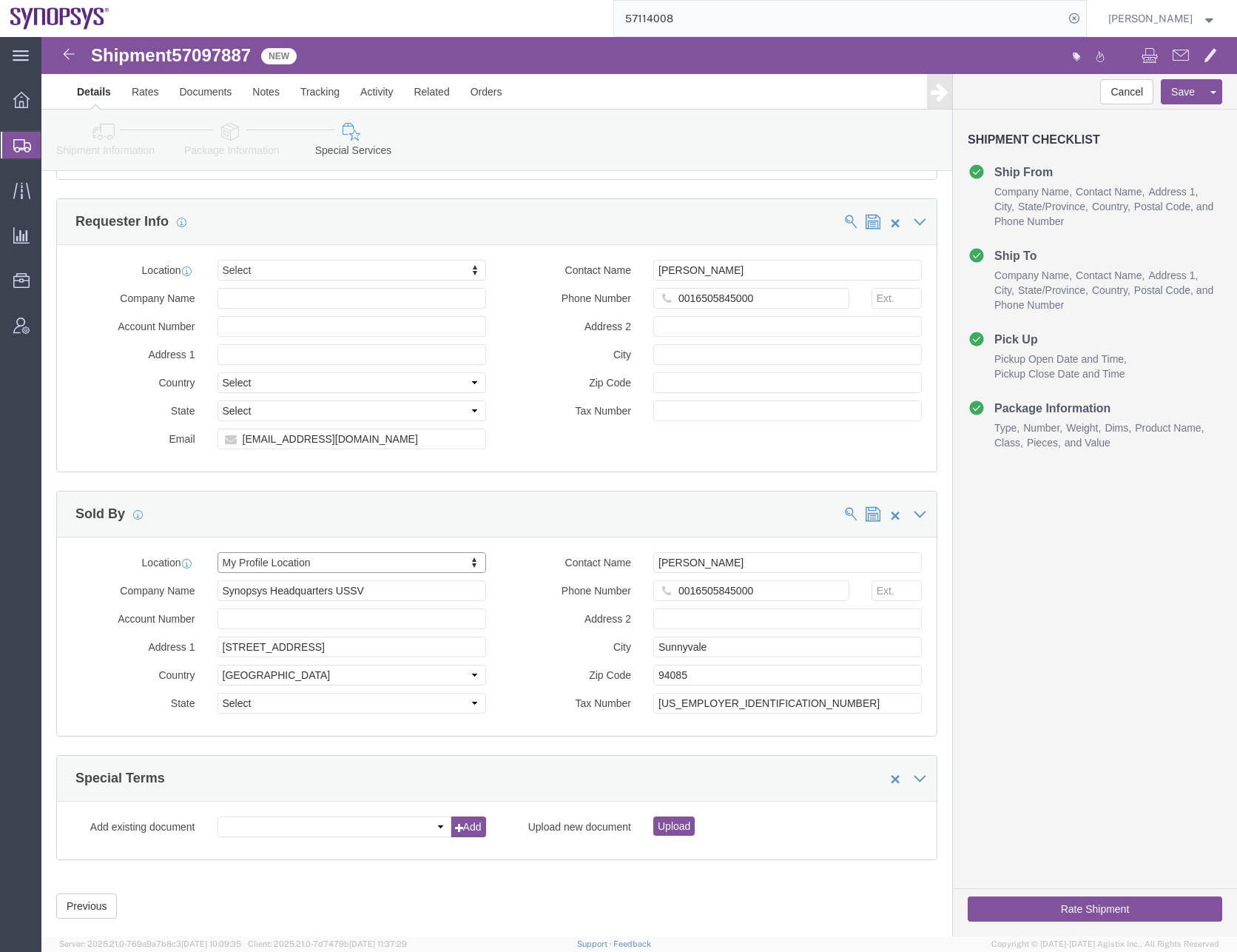
select select "CA"
click button "Save"
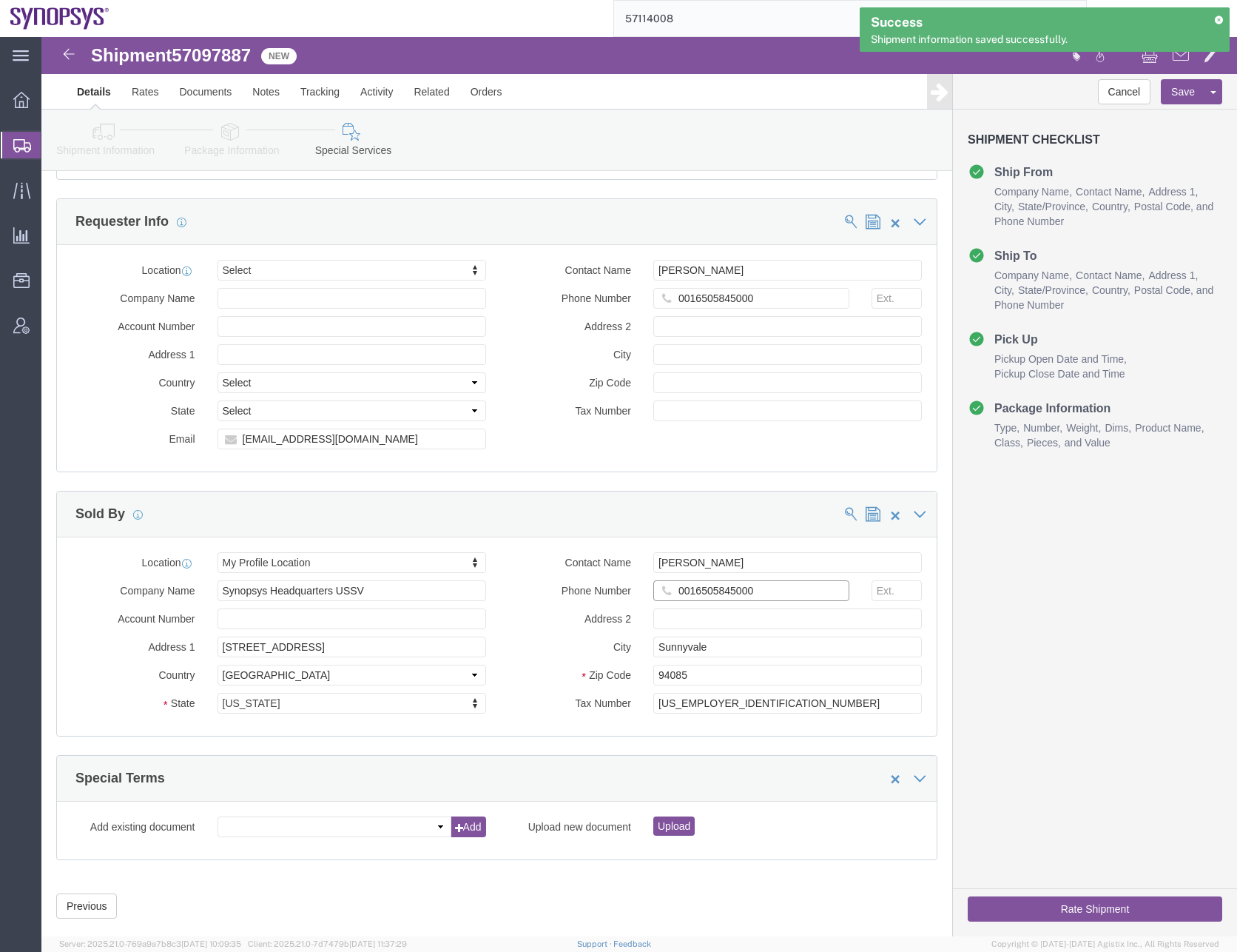
click input "0016505845000"
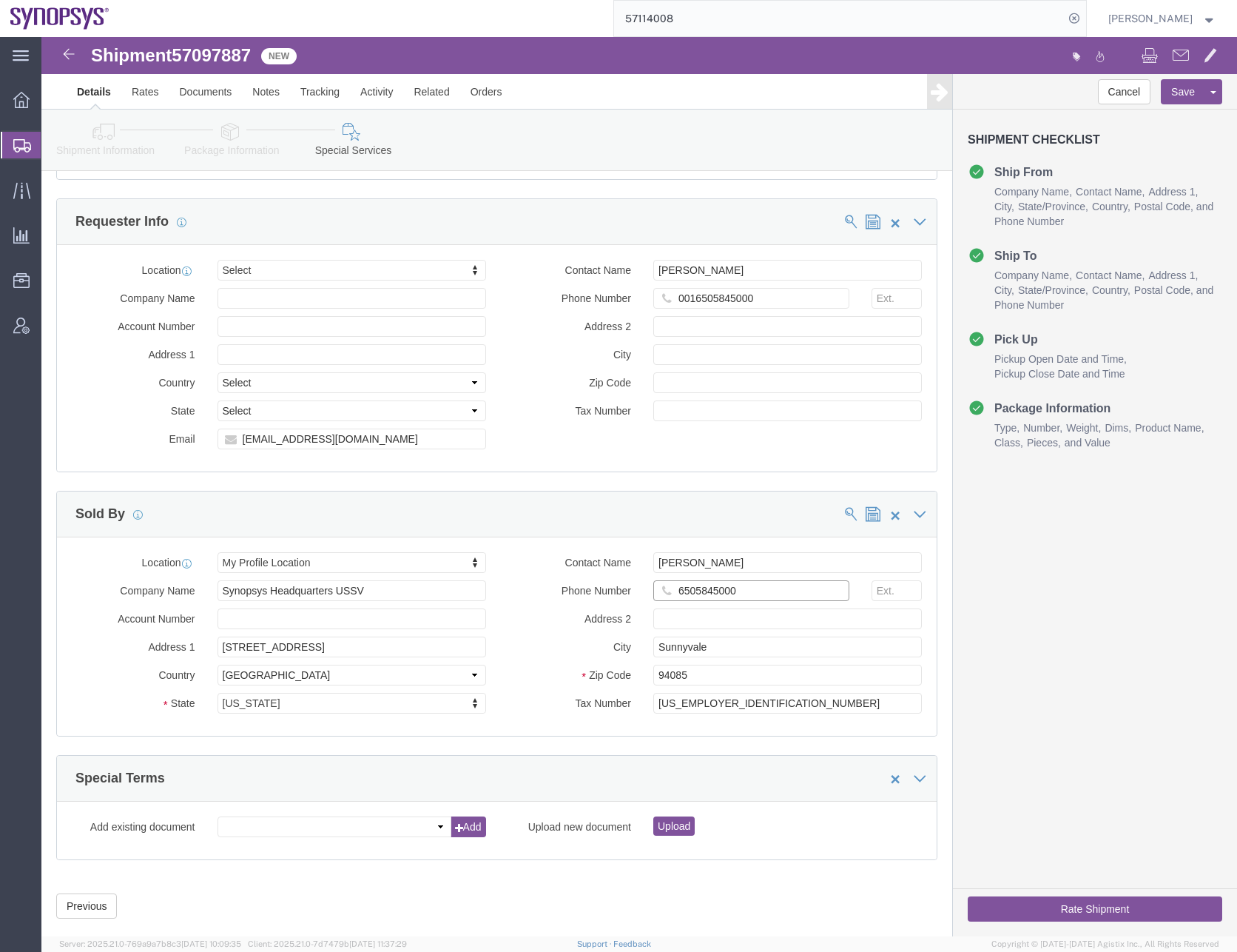
type input "6505845000"
click button "Rate Shipment"
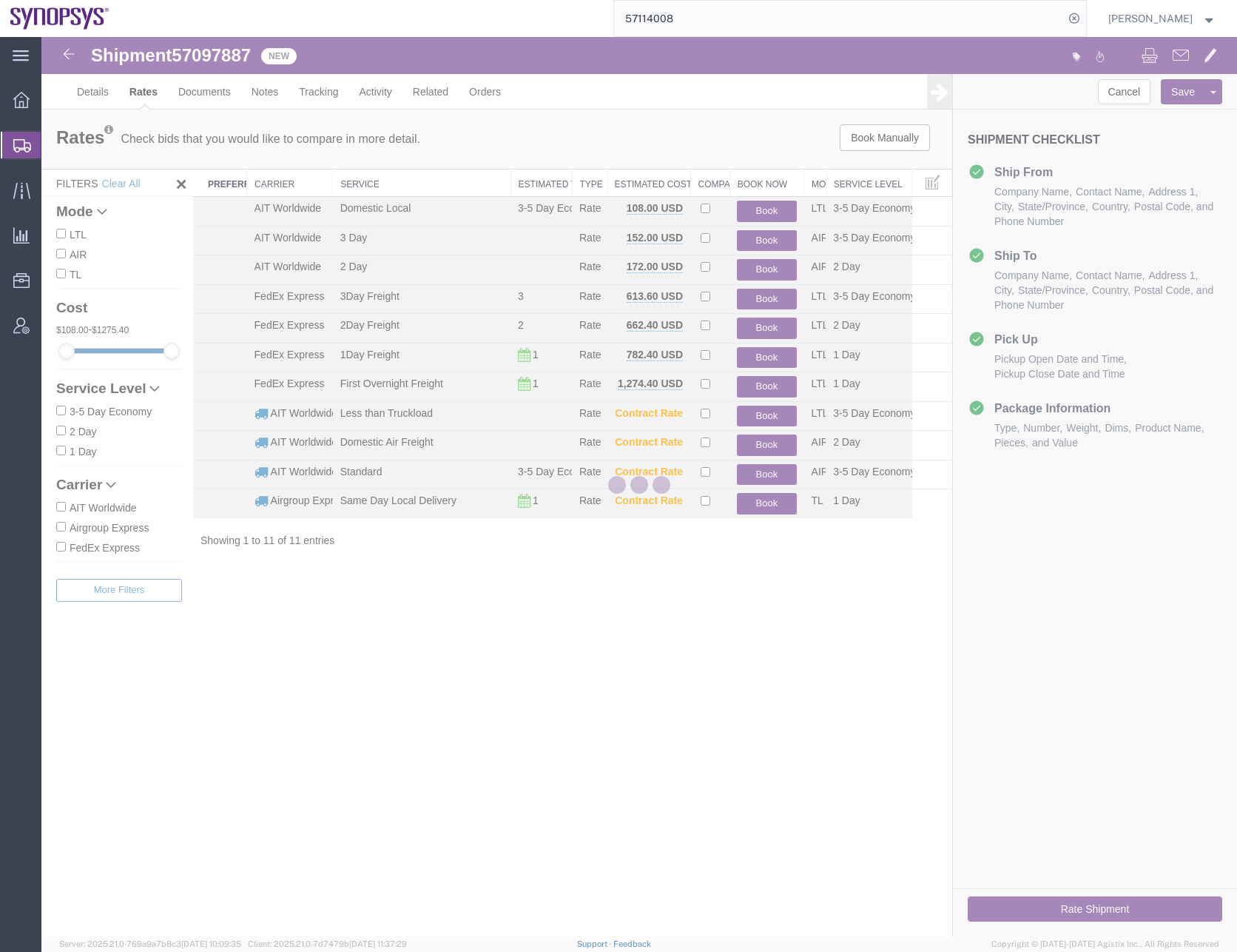
scroll to position [0, 0]
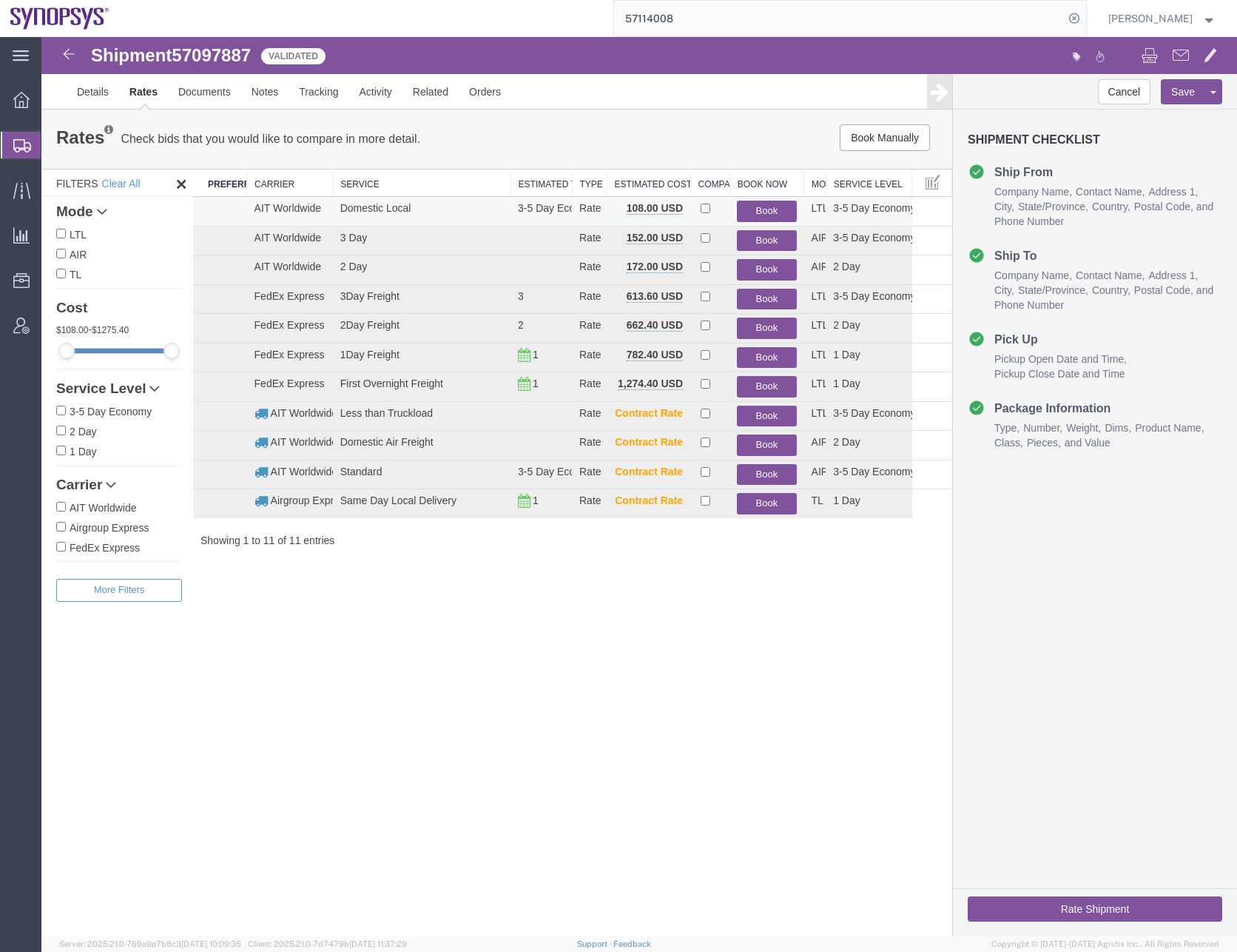
click at [765, 211] on button "Book" at bounding box center [767, 211] width 59 height 21
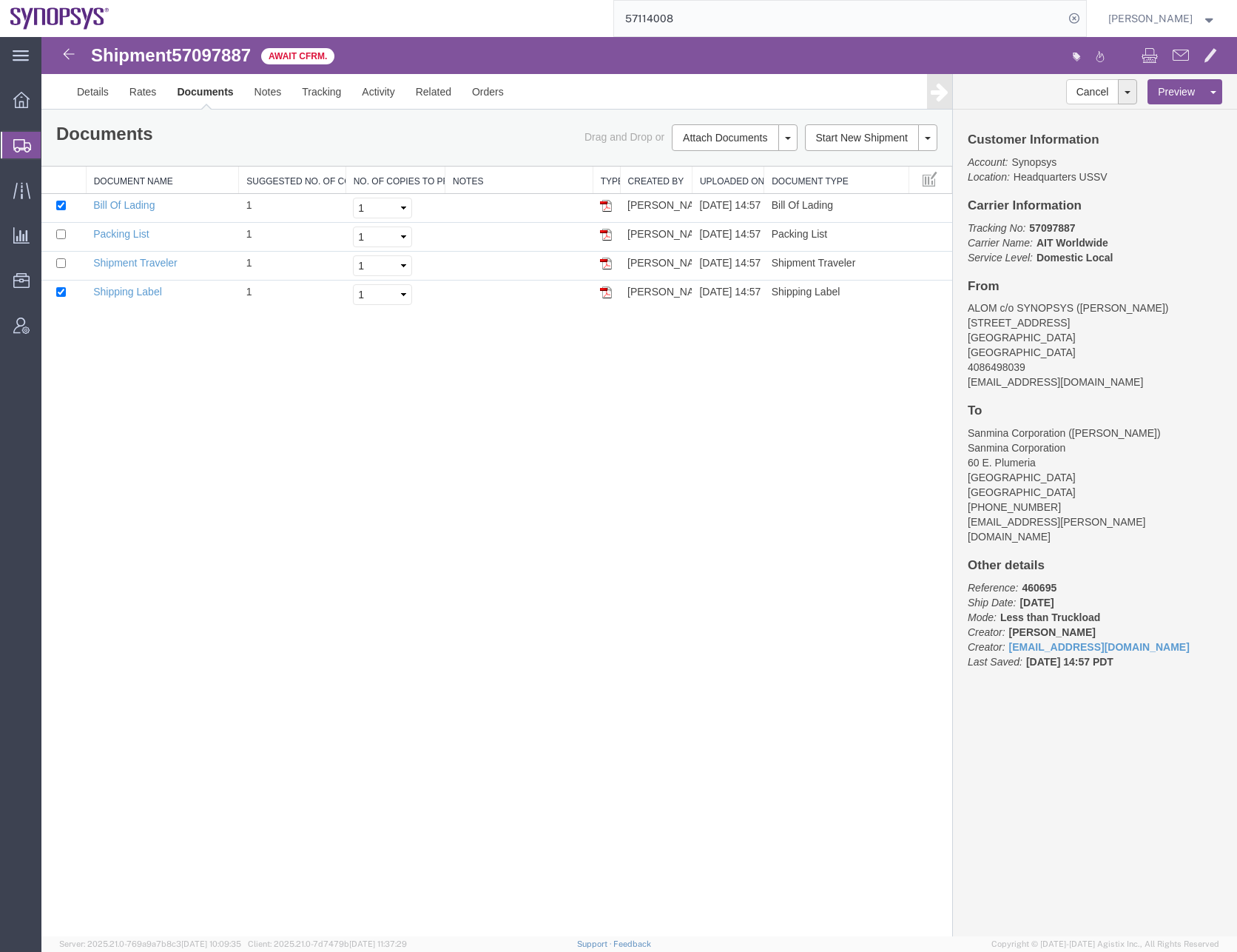
click at [645, 504] on div "Shipment 57097887 4 of 4 Await Cfrm. Details Rates Documents Notes Tracking Act…" at bounding box center [639, 486] width 1196 height 899
click at [24, 152] on div at bounding box center [21, 145] width 41 height 27
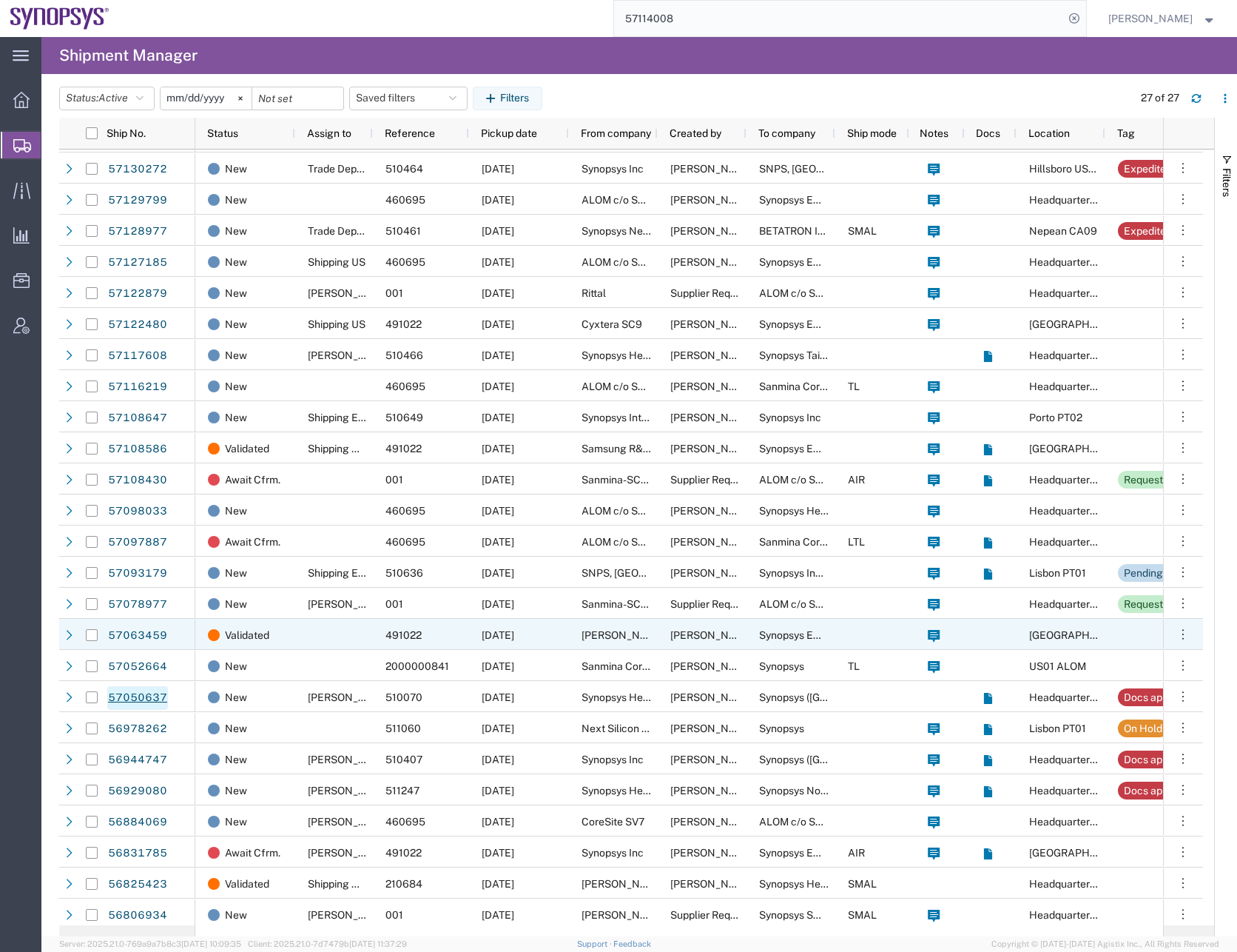
scroll to position [63, 0]
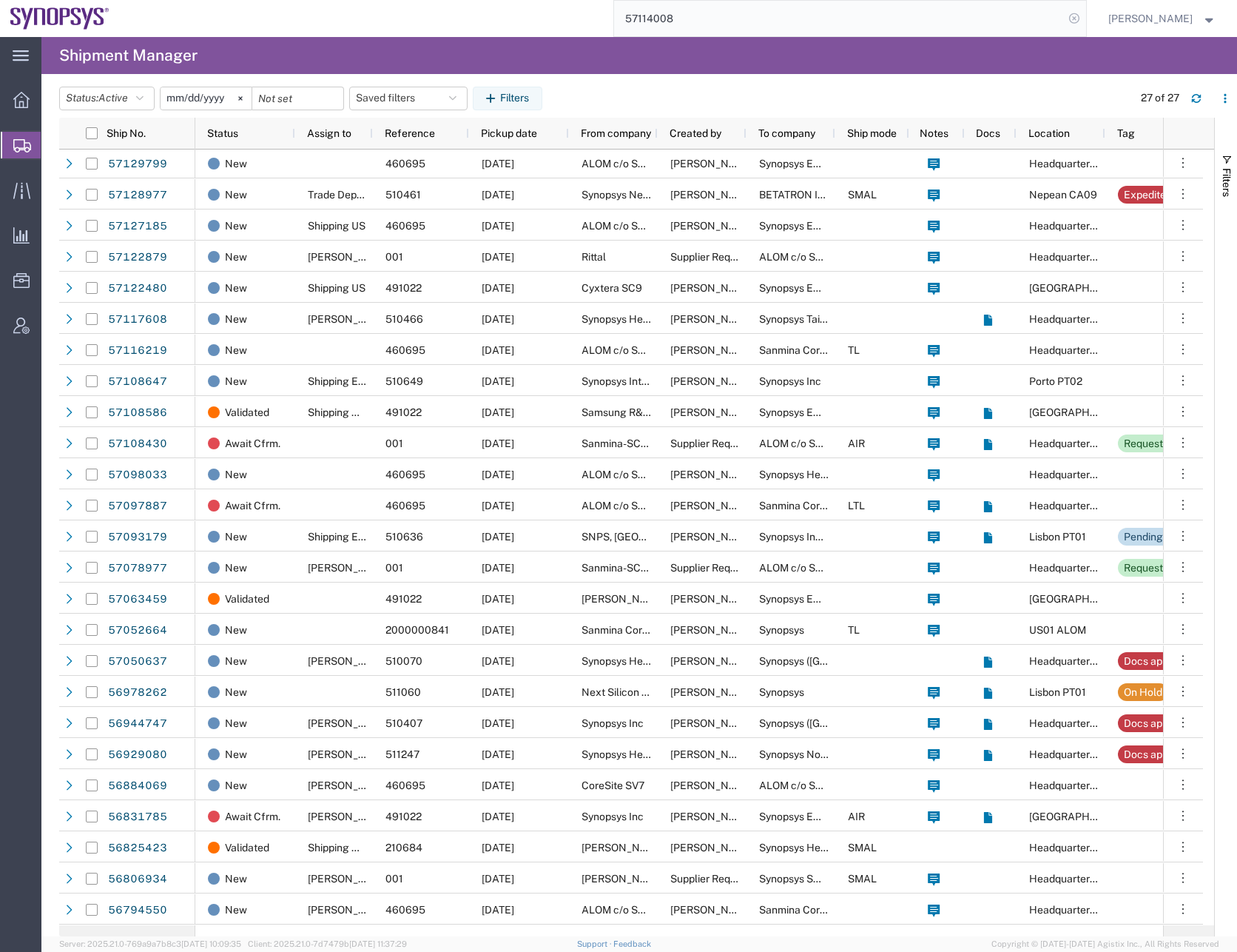
click at [1085, 14] on icon at bounding box center [1075, 19] width 21 height 21
paste input "57130777"
type input "57130777"
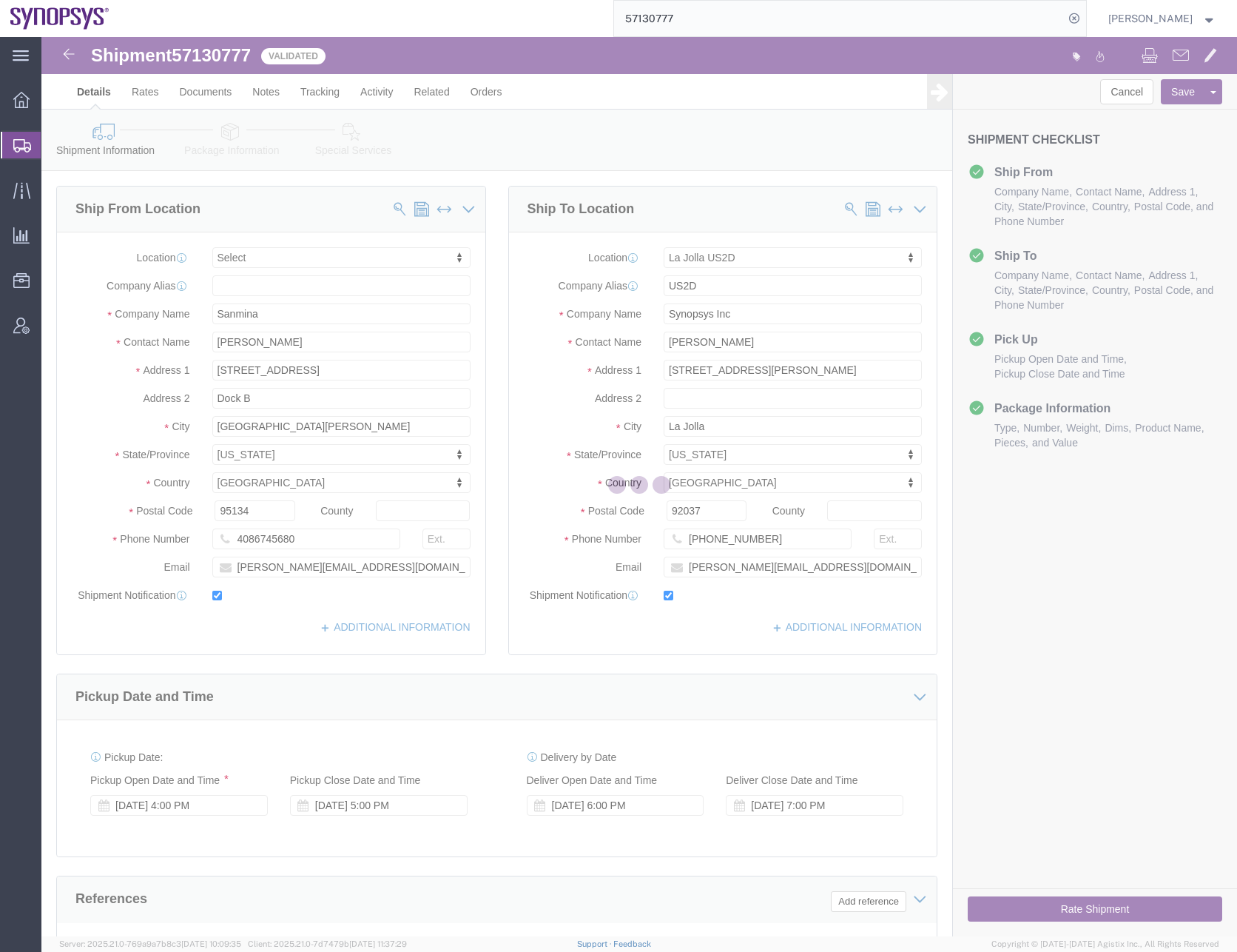
select select
select select "63192"
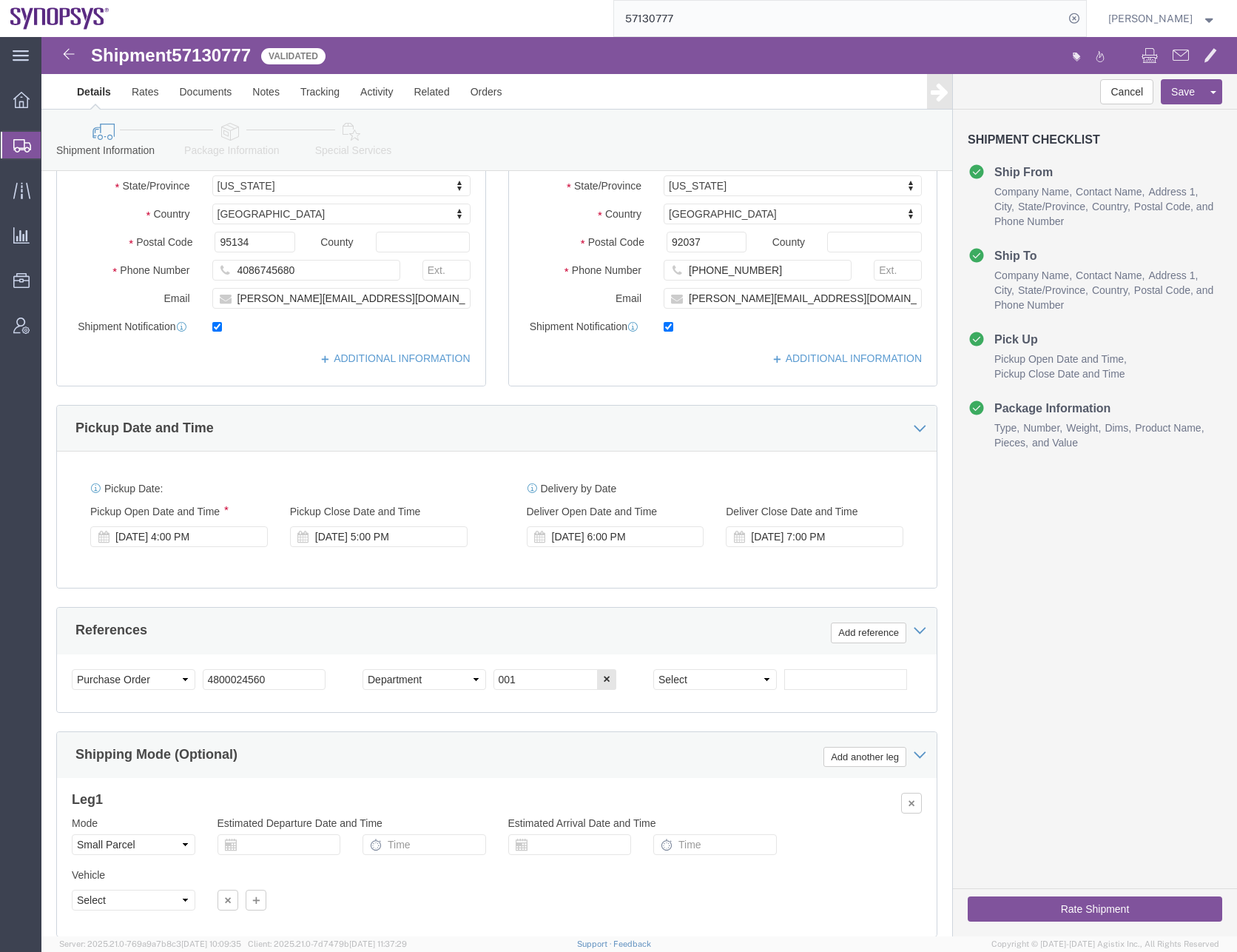
scroll to position [373, 0]
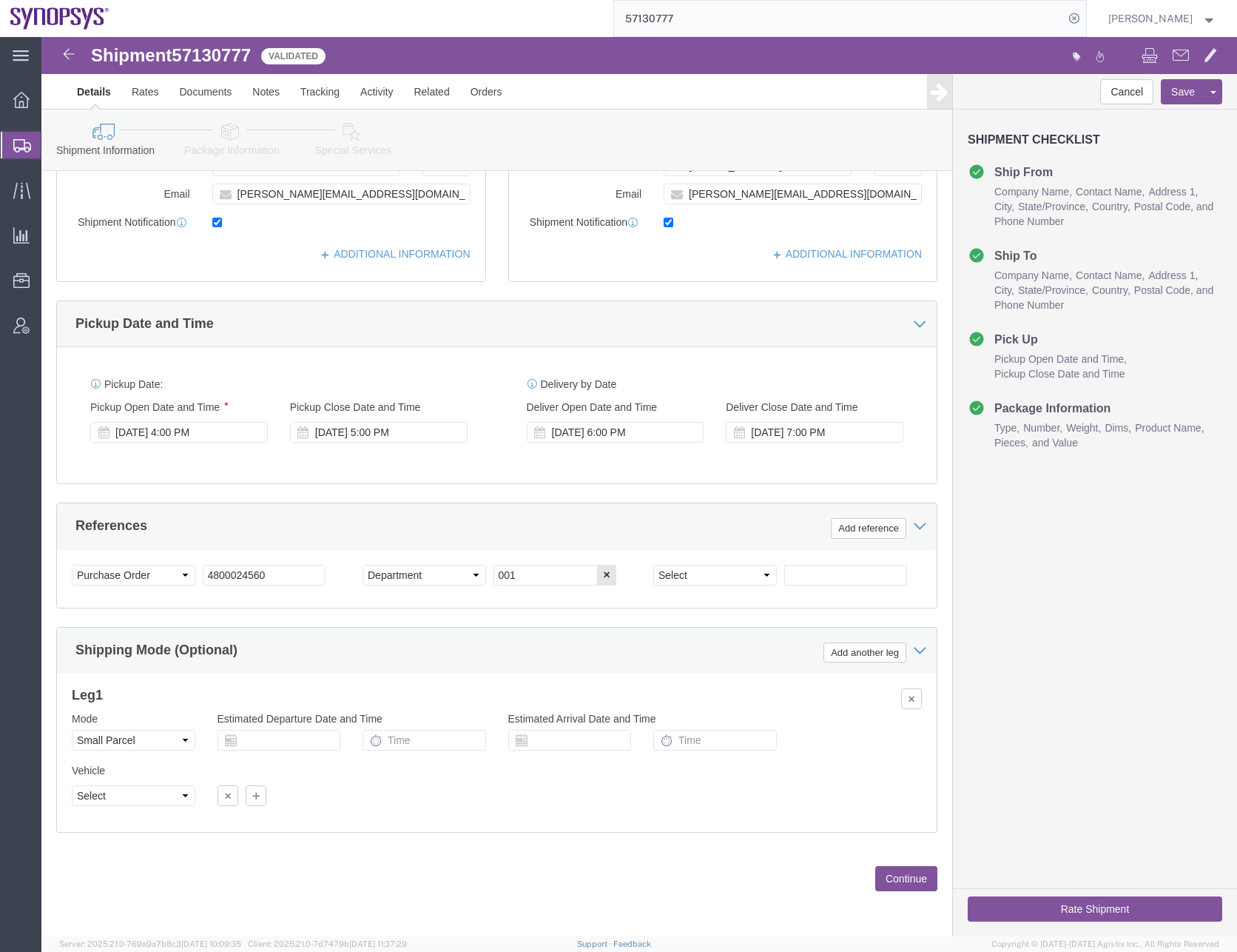
click button "Continue"
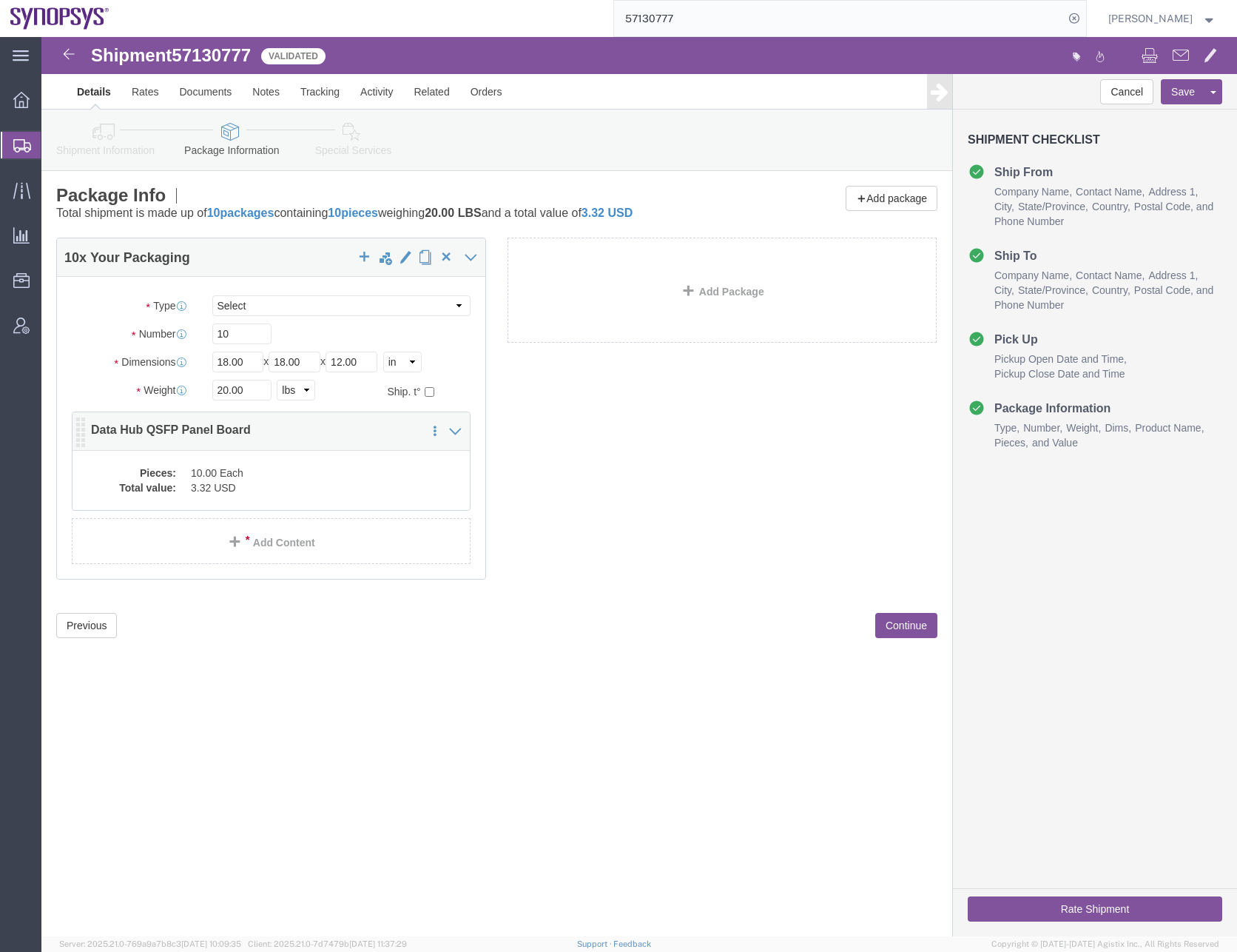
click dd "10.00 Each"
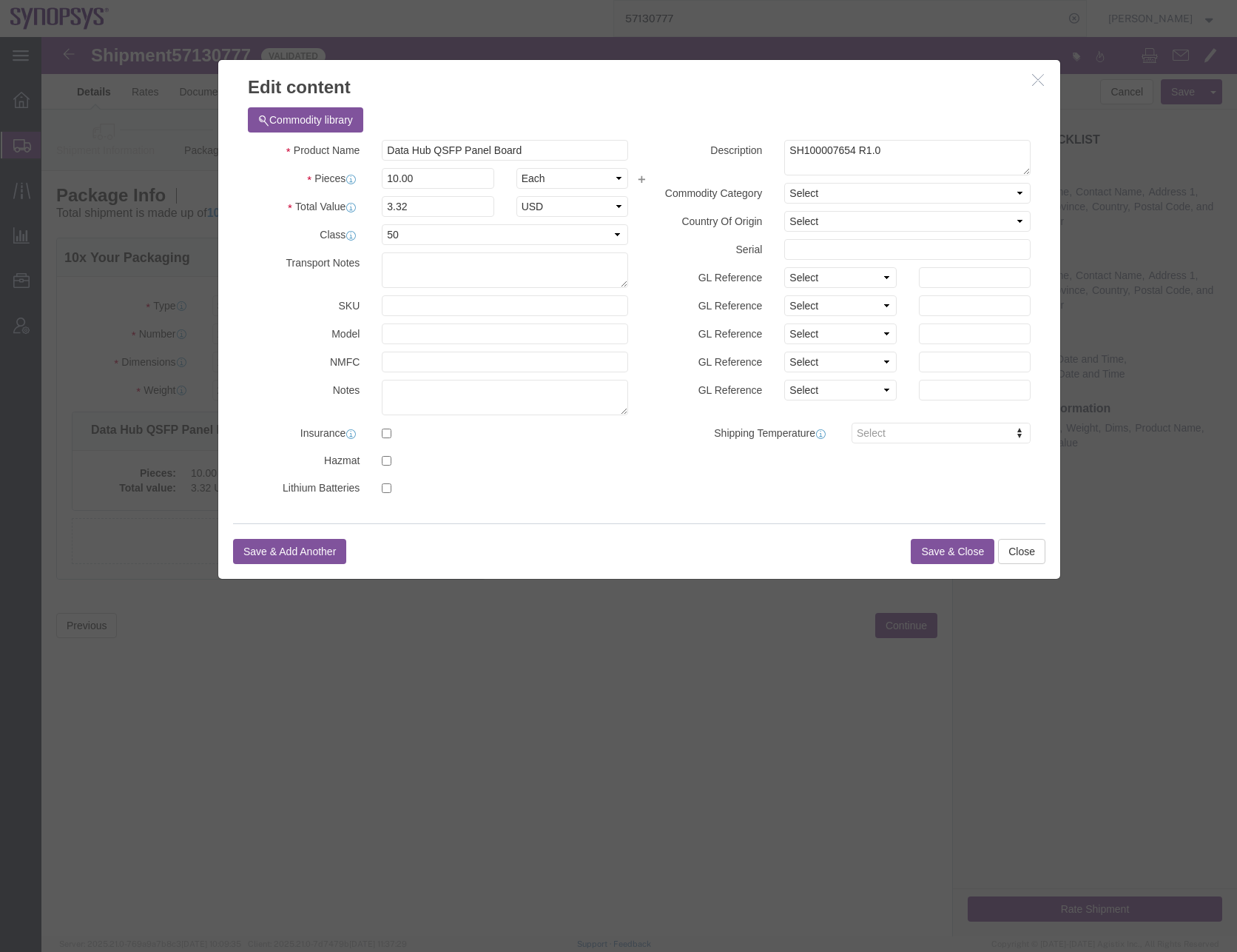
click button "Save & Close"
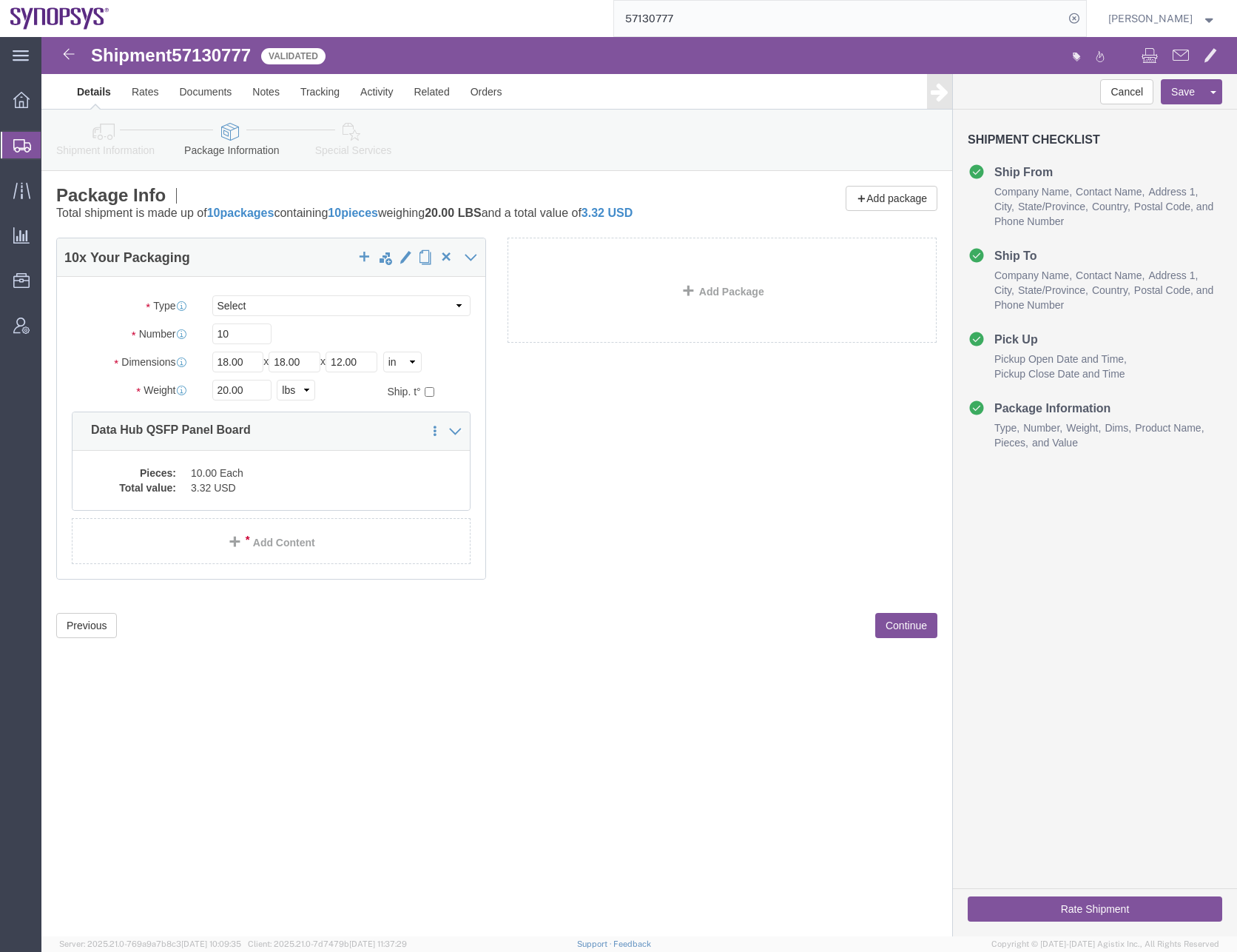
click button "Continue"
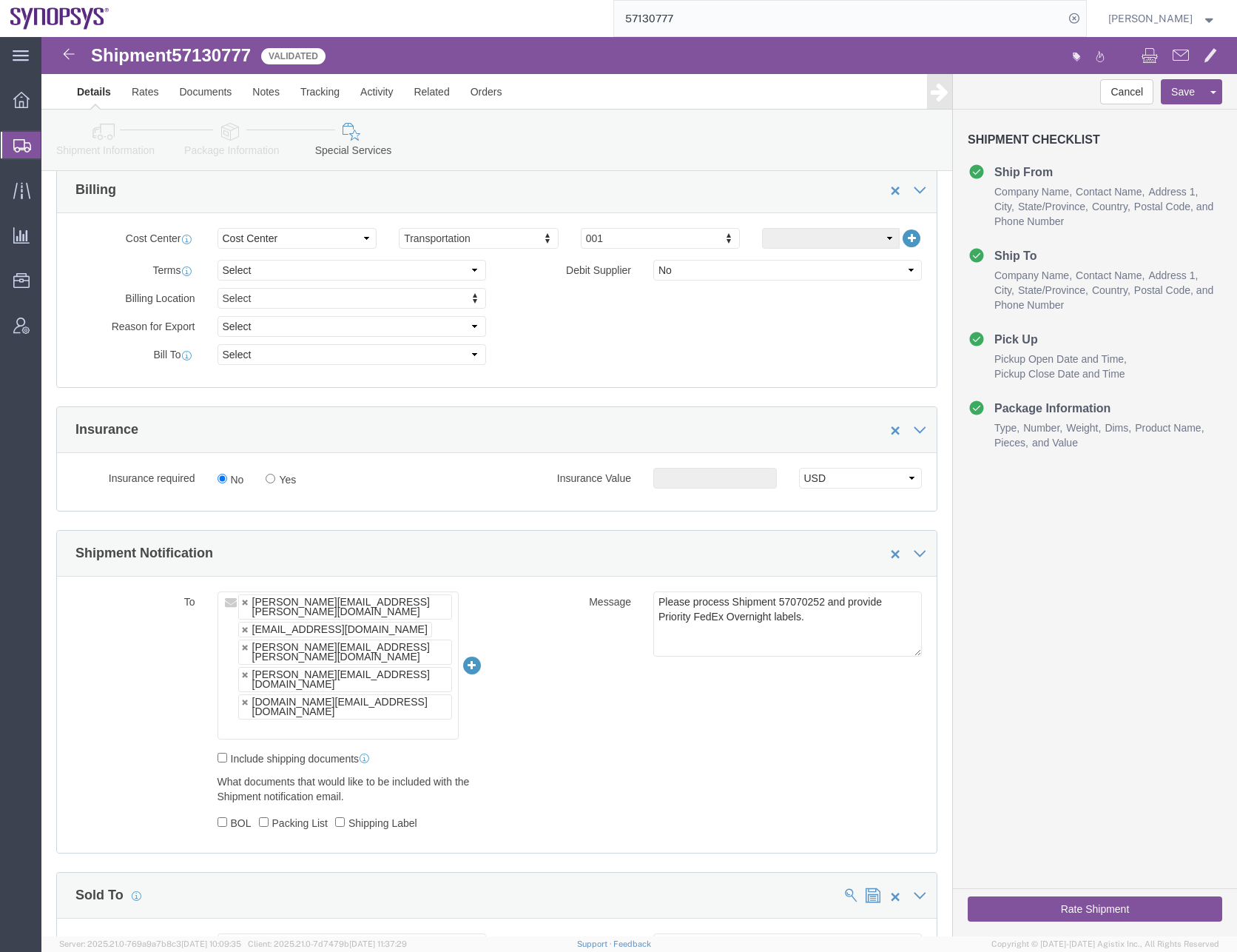
scroll to position [888, 0]
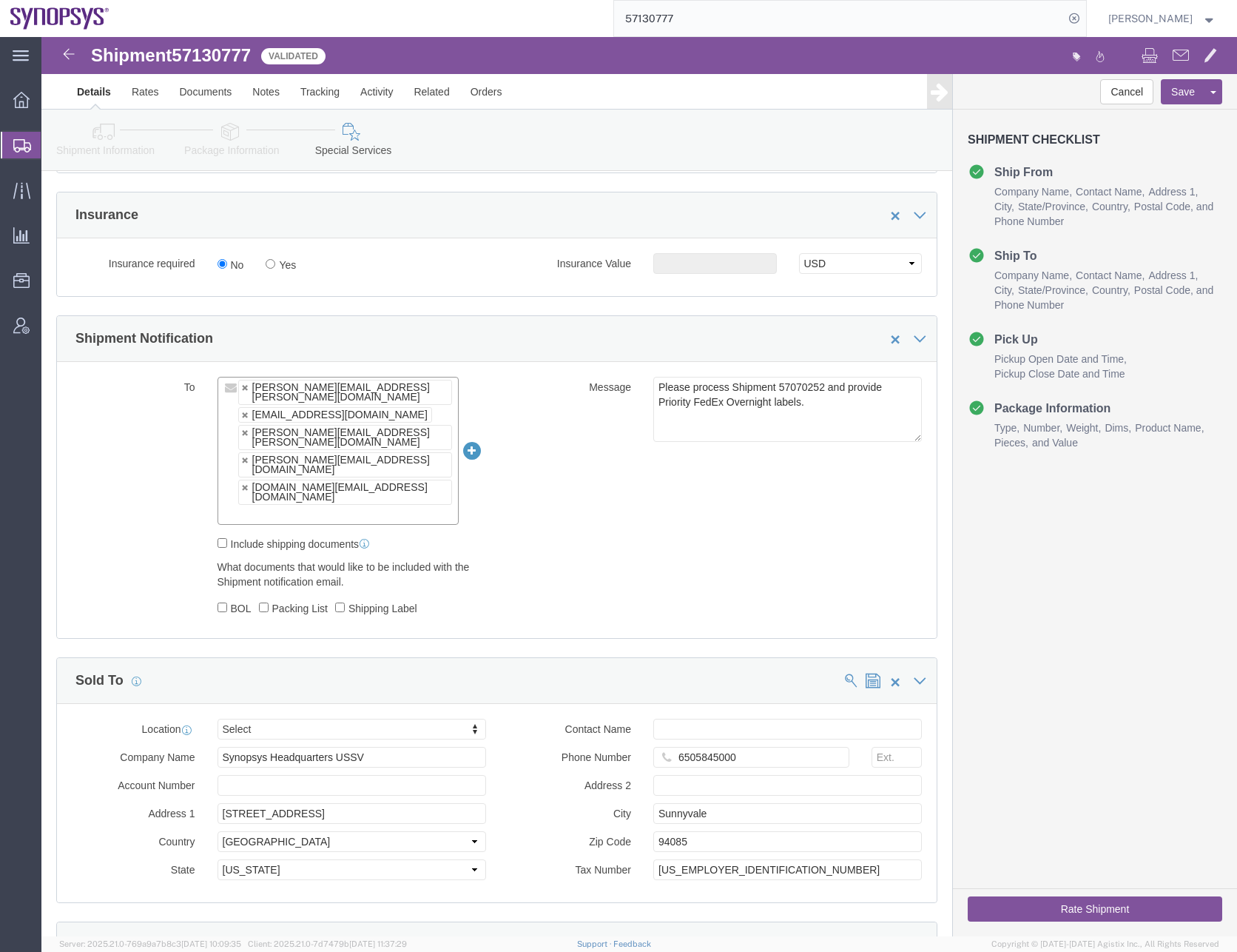
click input "text"
type input "[EMAIL_ADDRESS][DOMAIN_NAME]"
click div "To [PERSON_NAME][EMAIL_ADDRESS][PERSON_NAME][DOMAIN_NAME] [EMAIL_ADDRESS][DOMAI…"
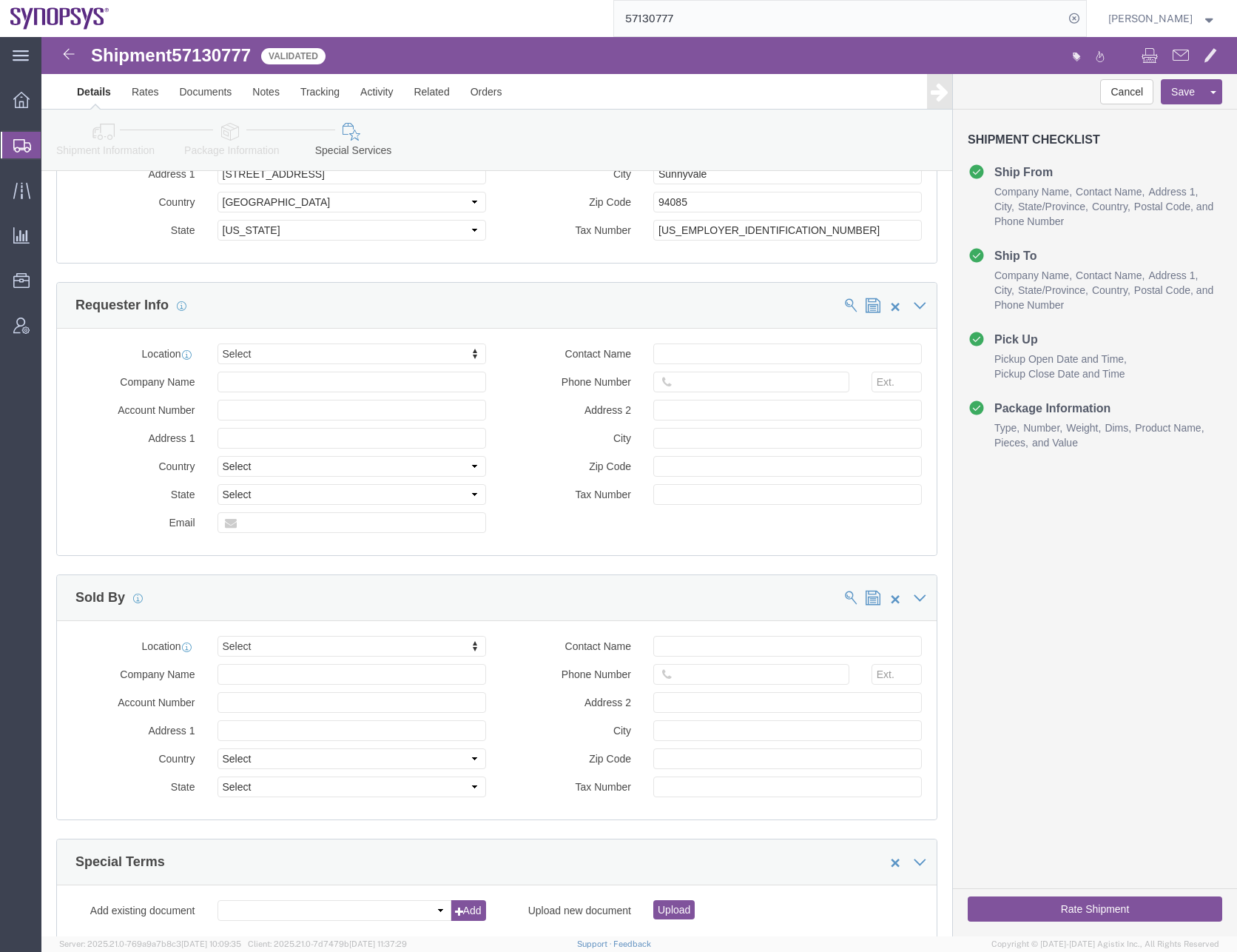
scroll to position [1582, 0]
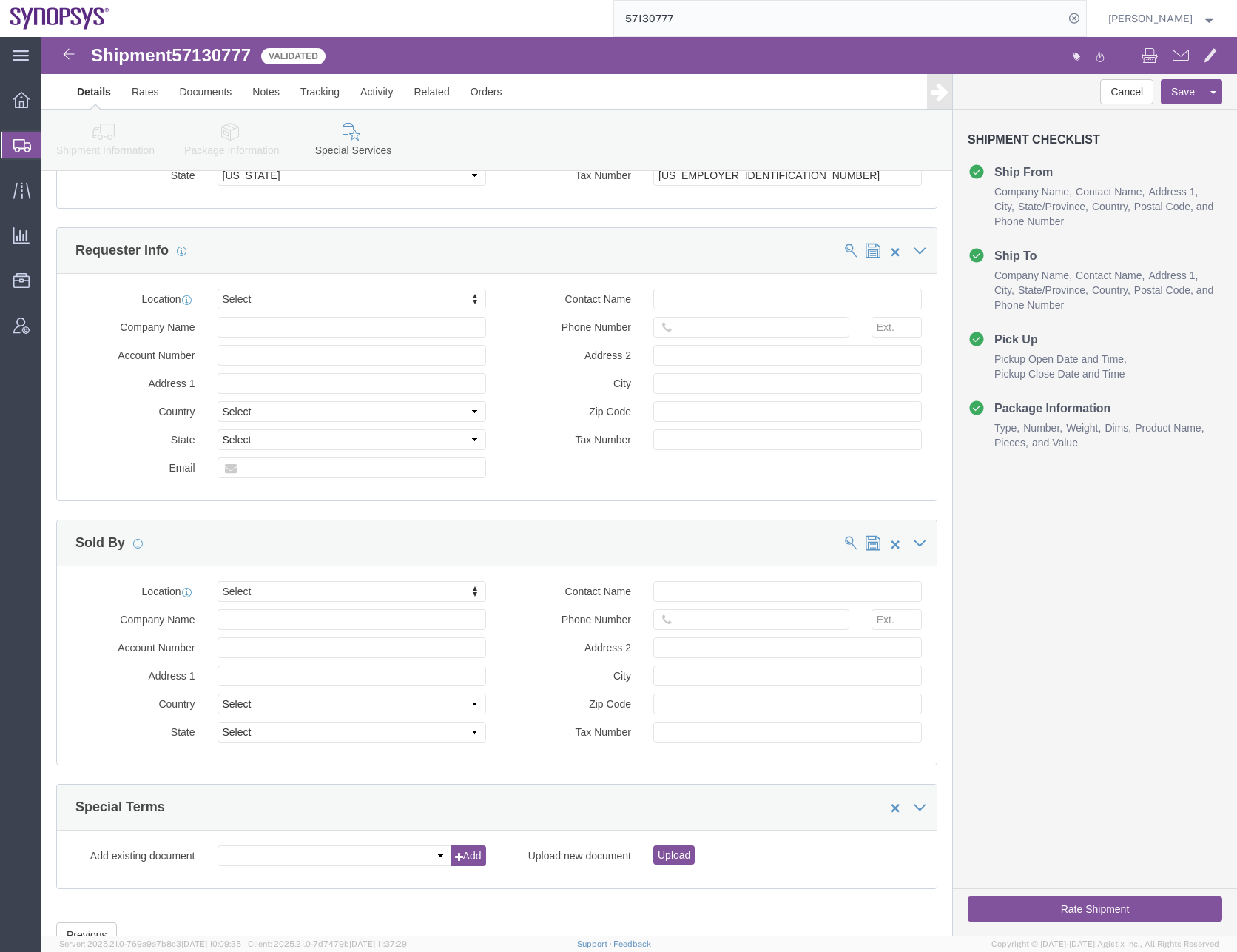
click button "Rate Shipment"
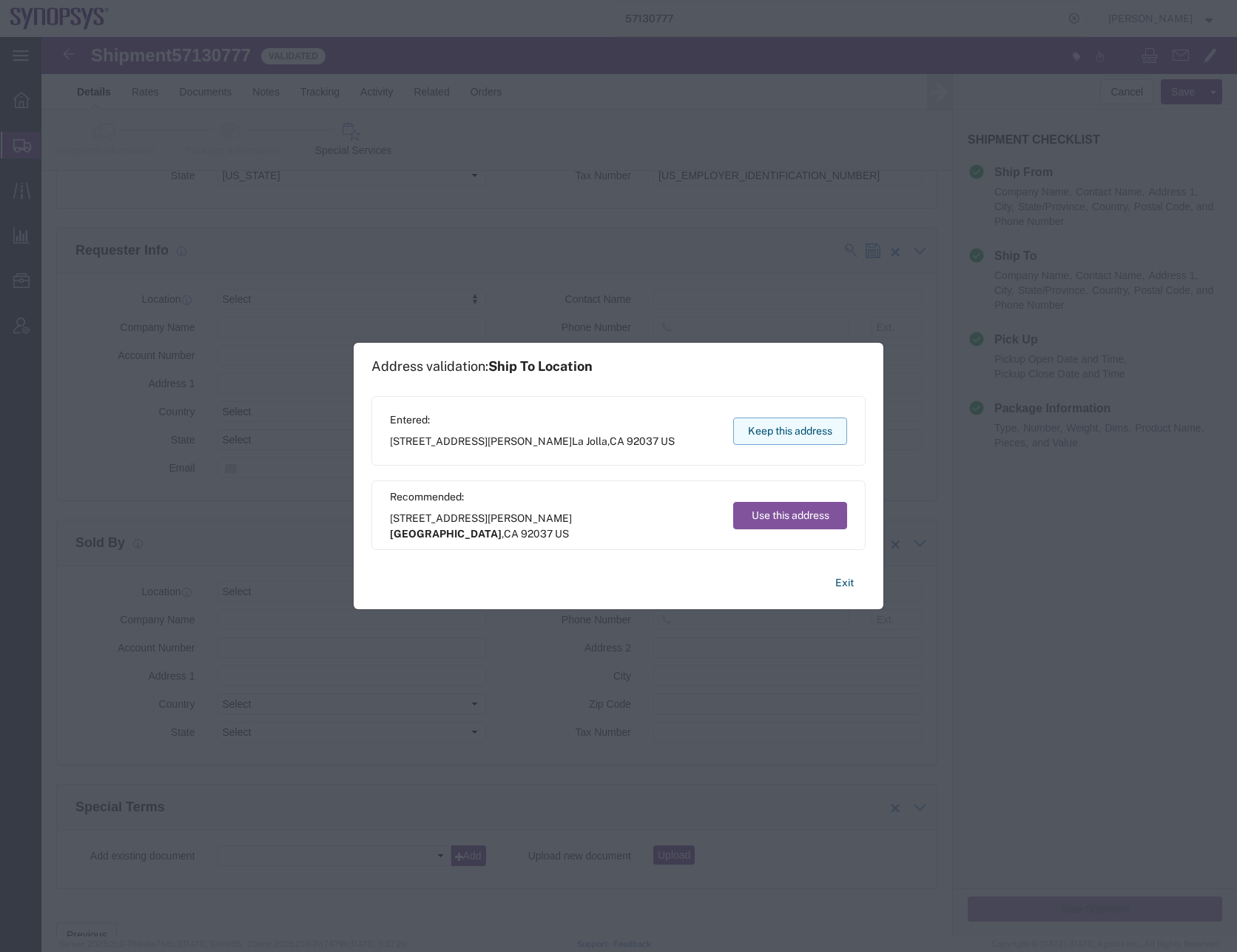
click at [777, 435] on button "Keep this address" at bounding box center [790, 431] width 114 height 27
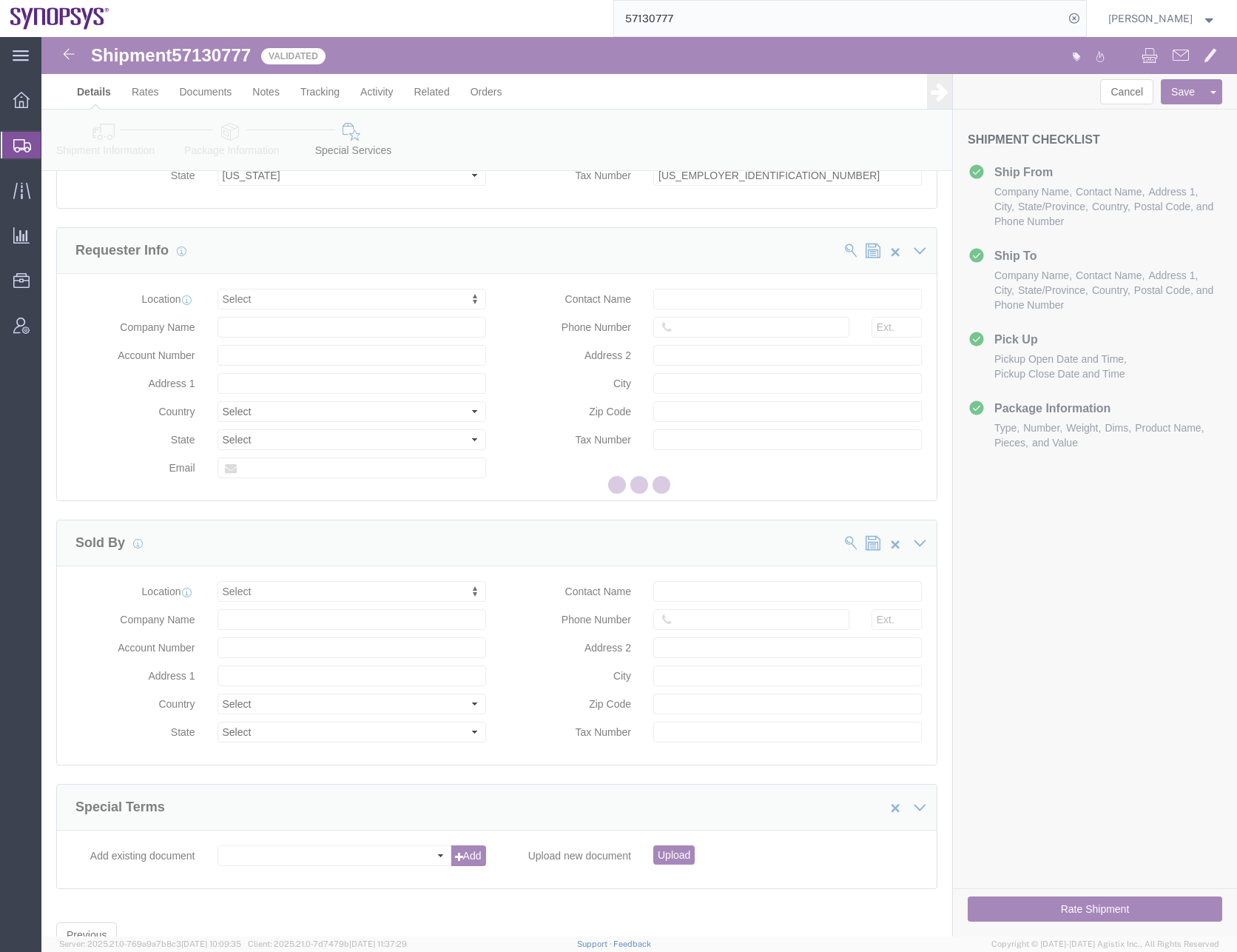
scroll to position [0, 0]
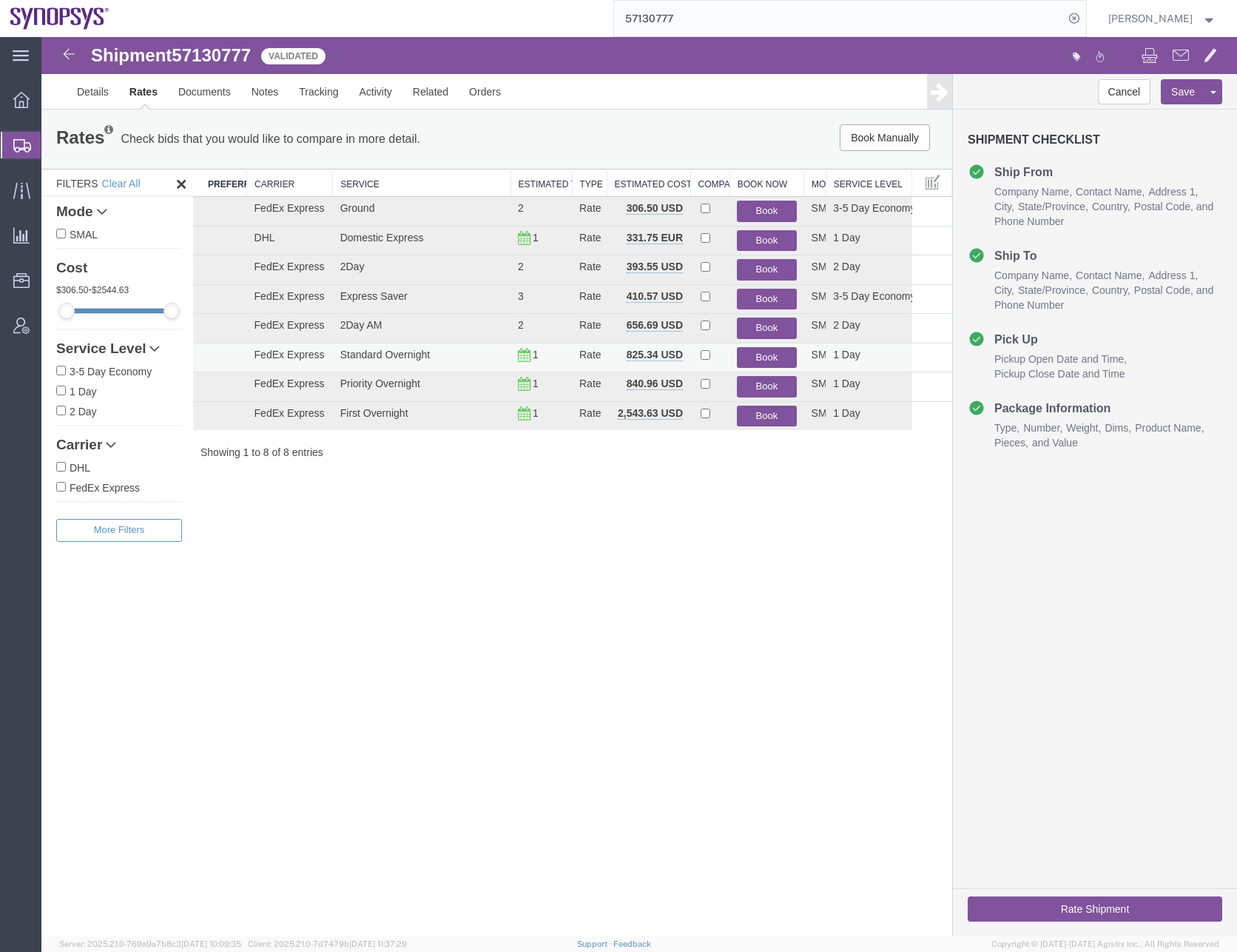
click at [757, 355] on button "Book" at bounding box center [767, 358] width 59 height 21
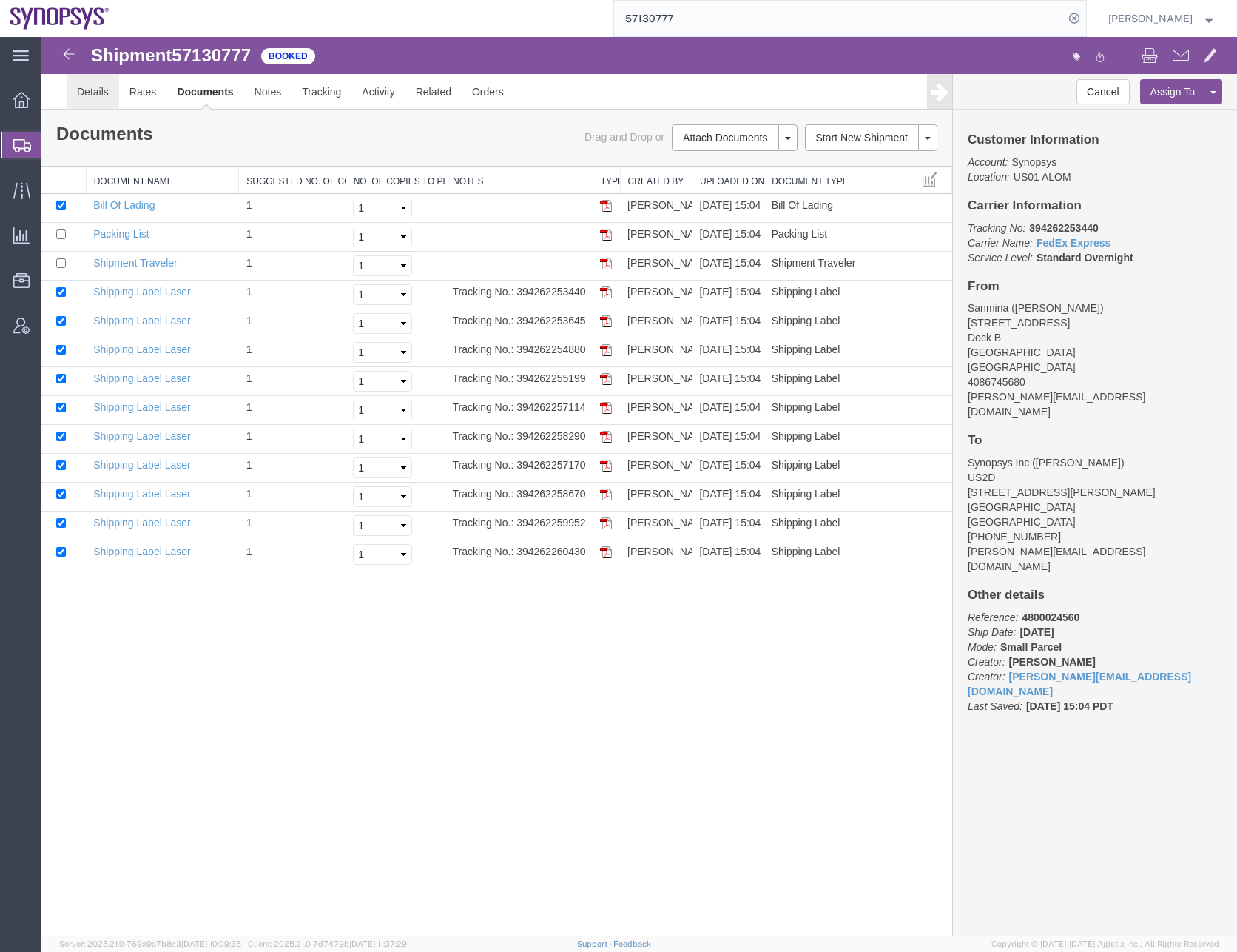
click at [76, 86] on link "Details" at bounding box center [93, 92] width 52 height 36
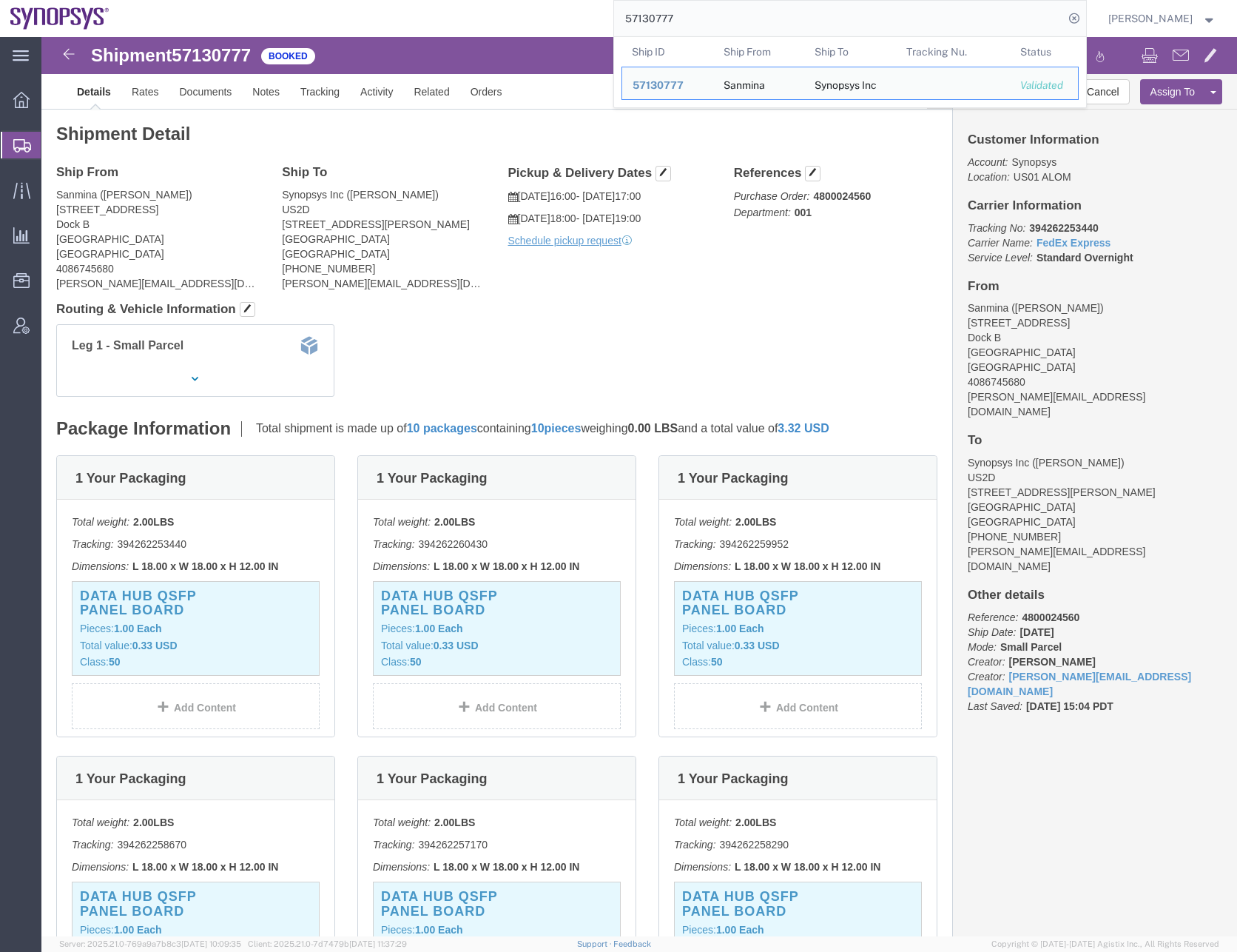
click at [670, 18] on input "57130777" at bounding box center [839, 19] width 450 height 36
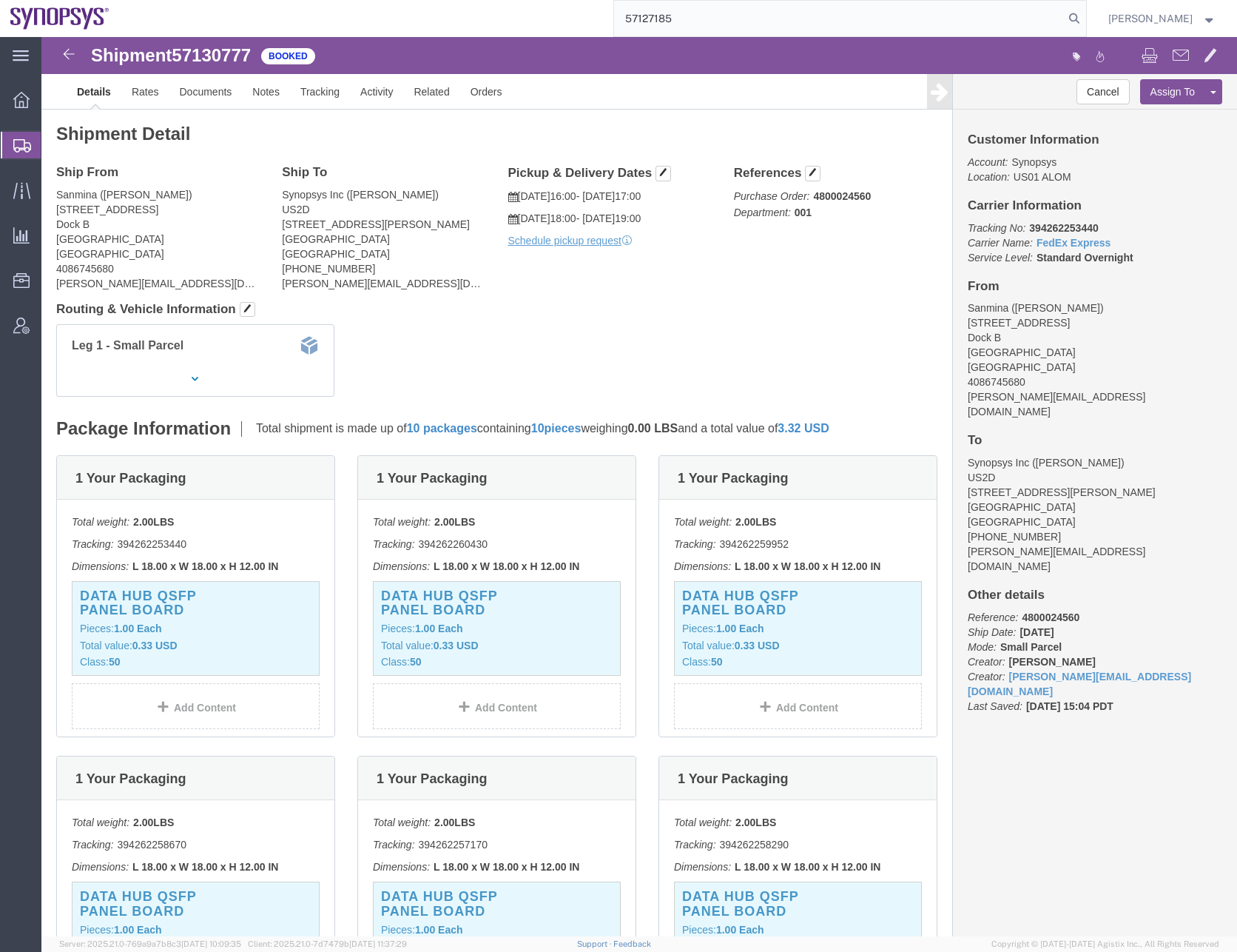
type input "57127185"
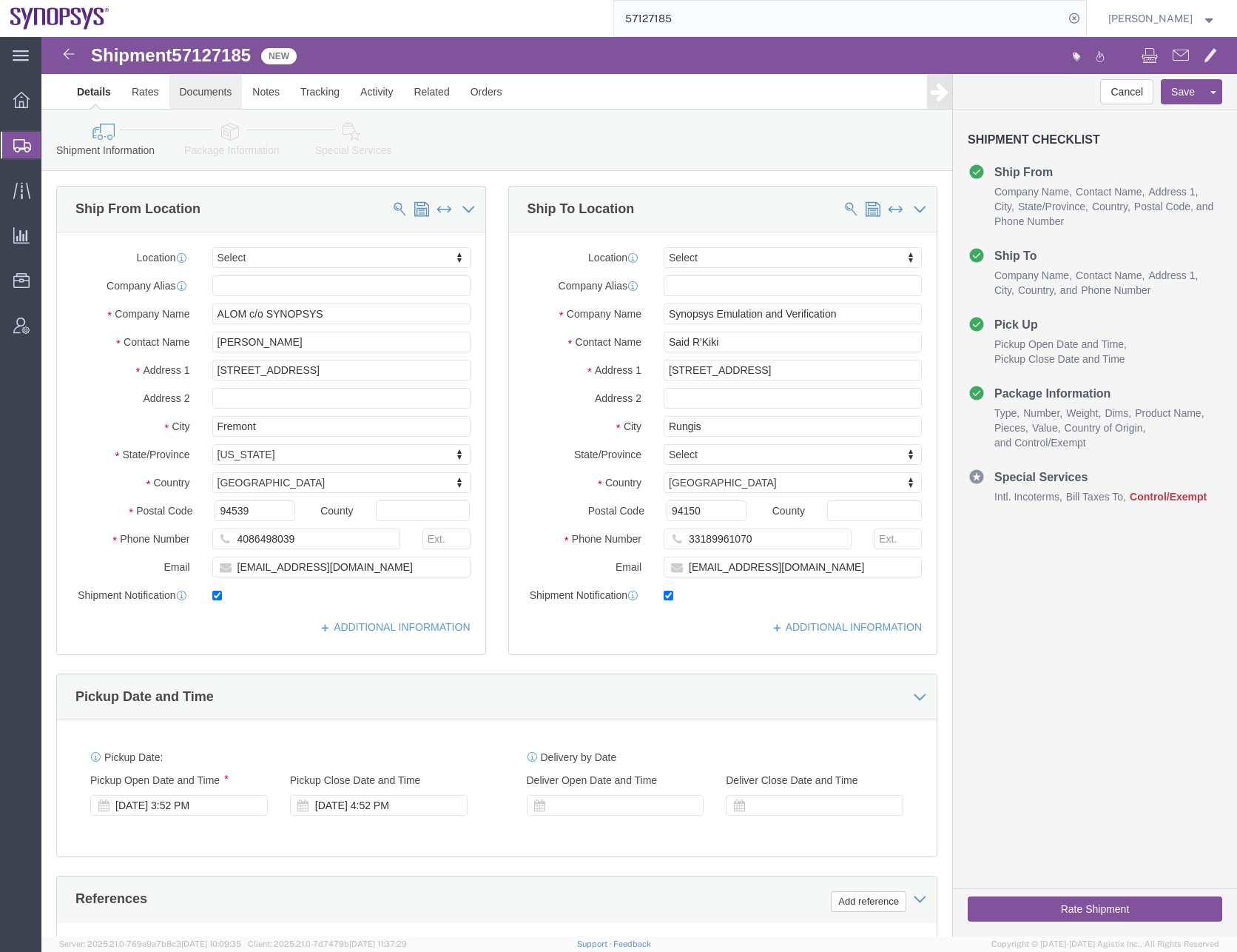
click link "Documents"
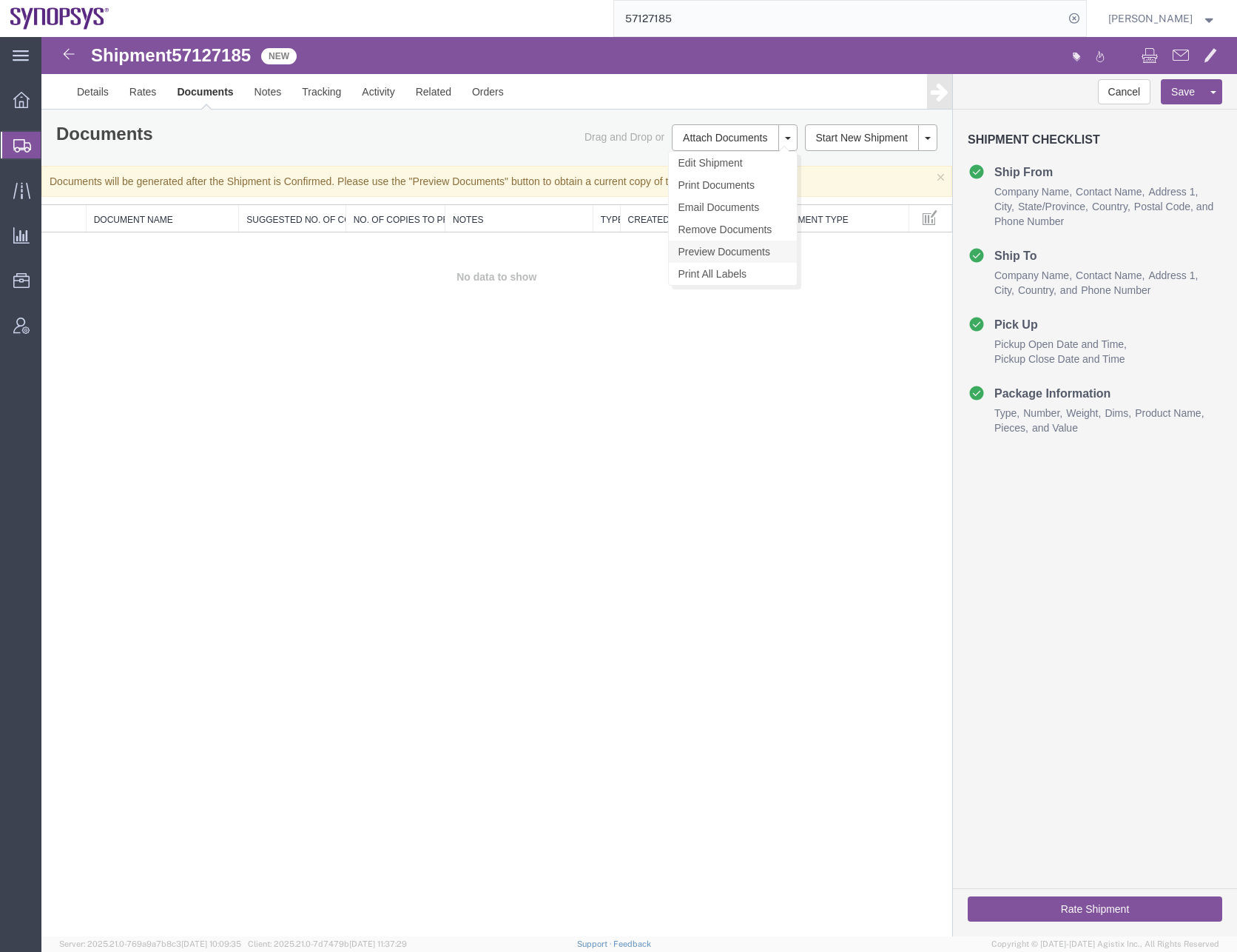
click at [713, 254] on link "Preview Documents" at bounding box center [732, 251] width 128 height 22
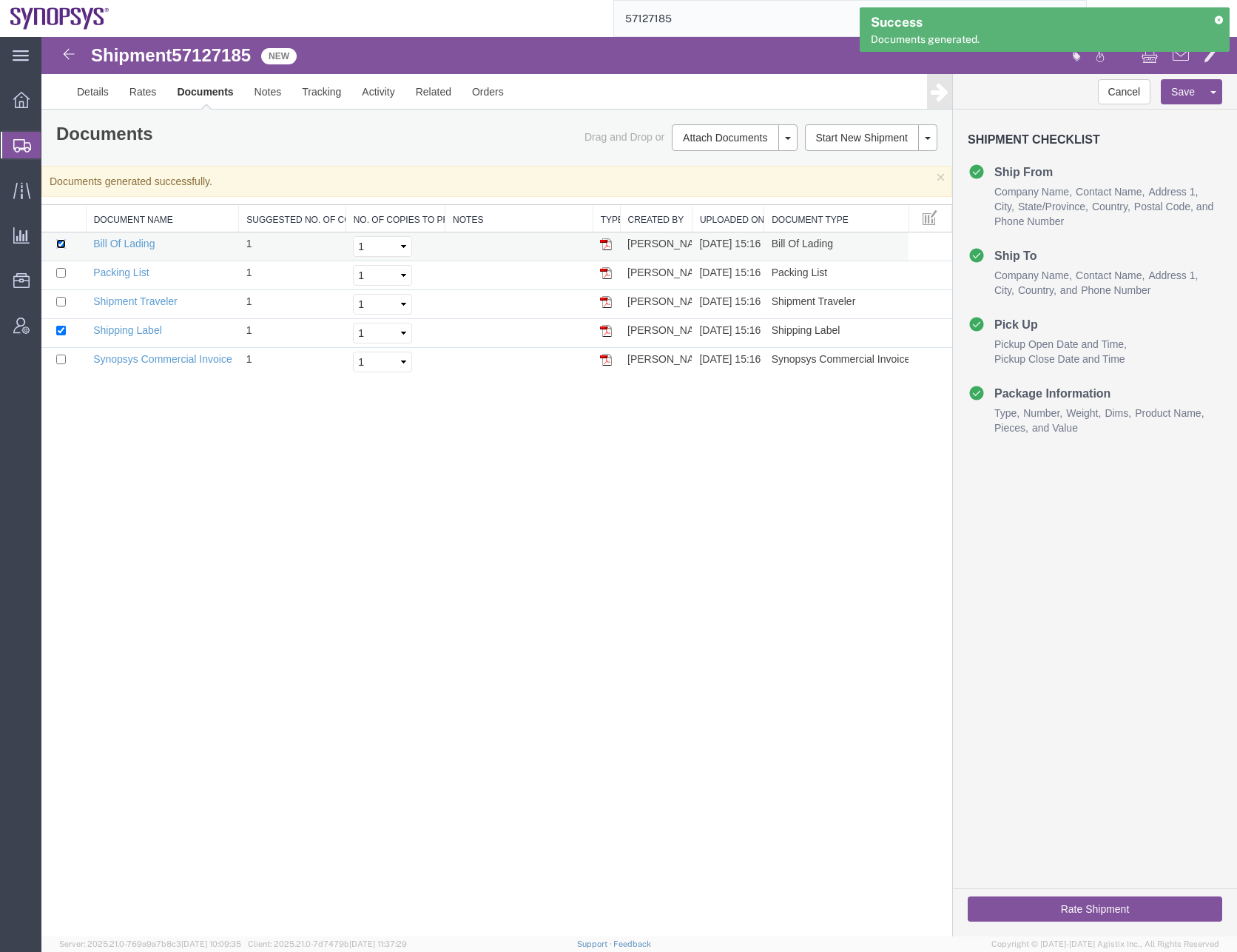
click at [59, 242] on input "checkbox" at bounding box center [61, 243] width 9 height 9
checkbox input "false"
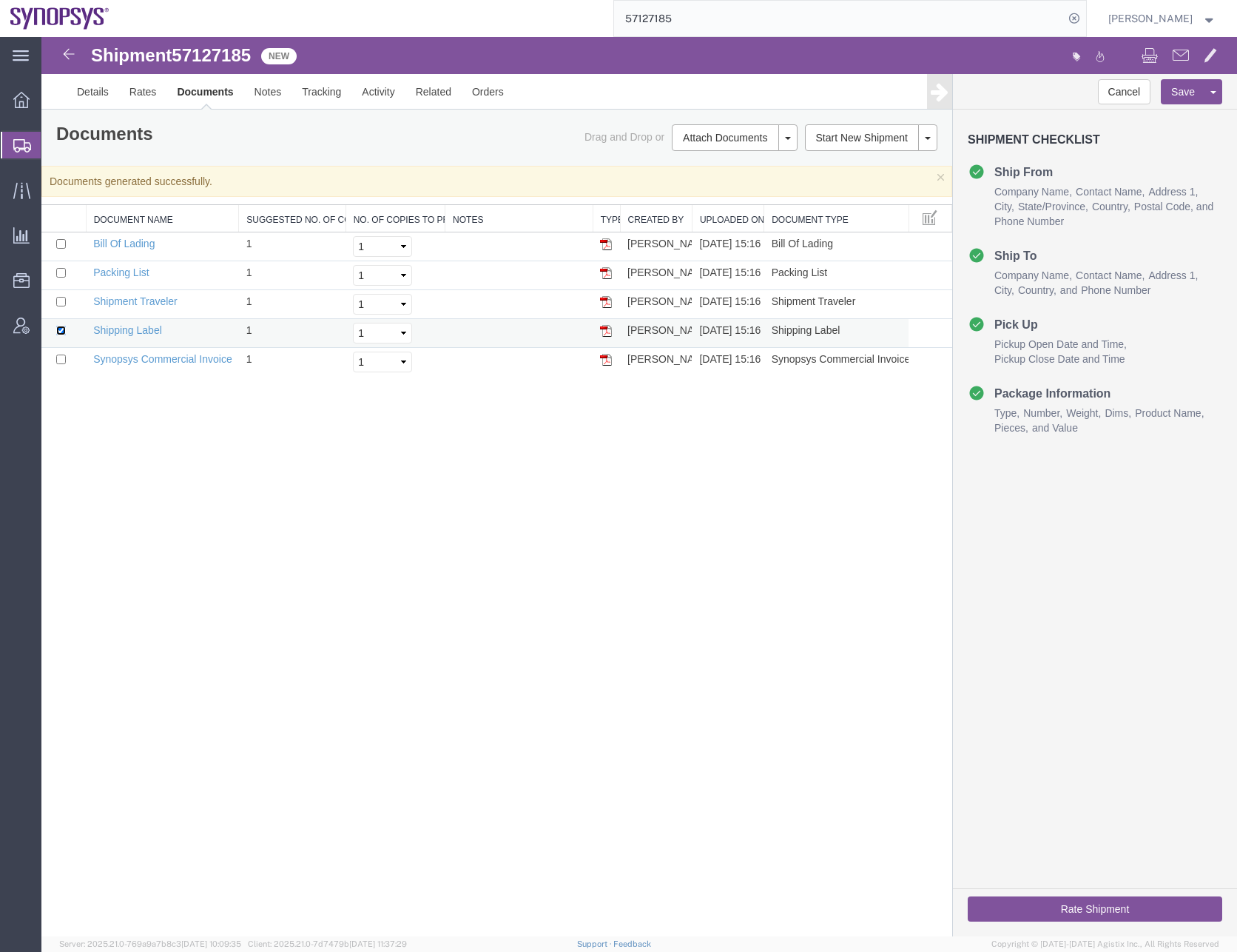
click at [62, 332] on input "checkbox" at bounding box center [61, 330] width 9 height 9
checkbox input "false"
click at [131, 302] on link "Shipment Traveler" at bounding box center [135, 301] width 85 height 12
click at [492, 911] on div "Shipment 57127185 5 of 5 New Details Rates Documents Notes Tracking Activity Re…" at bounding box center [639, 486] width 1196 height 899
